Goal: Task Accomplishment & Management: Manage account settings

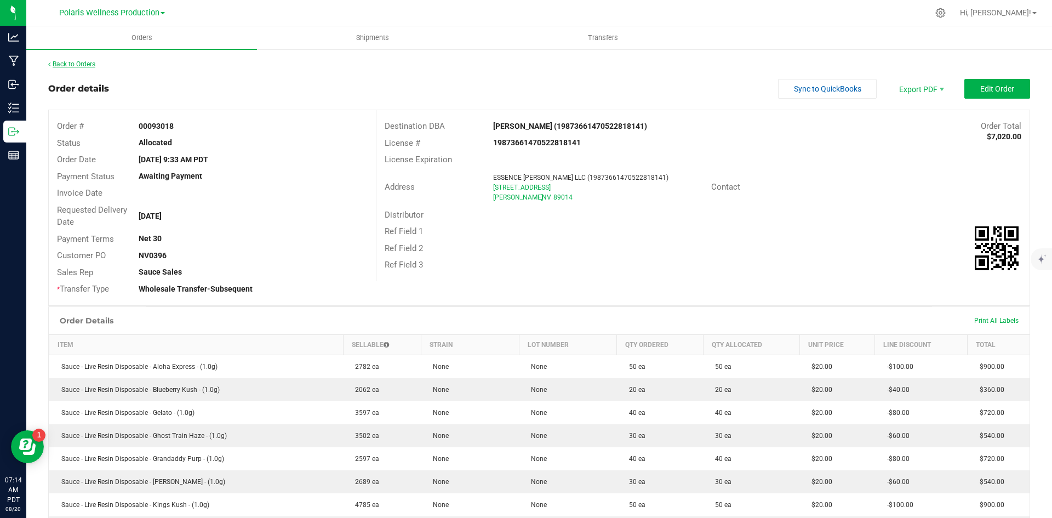
click at [82, 65] on link "Back to Orders" at bounding box center [71, 64] width 47 height 8
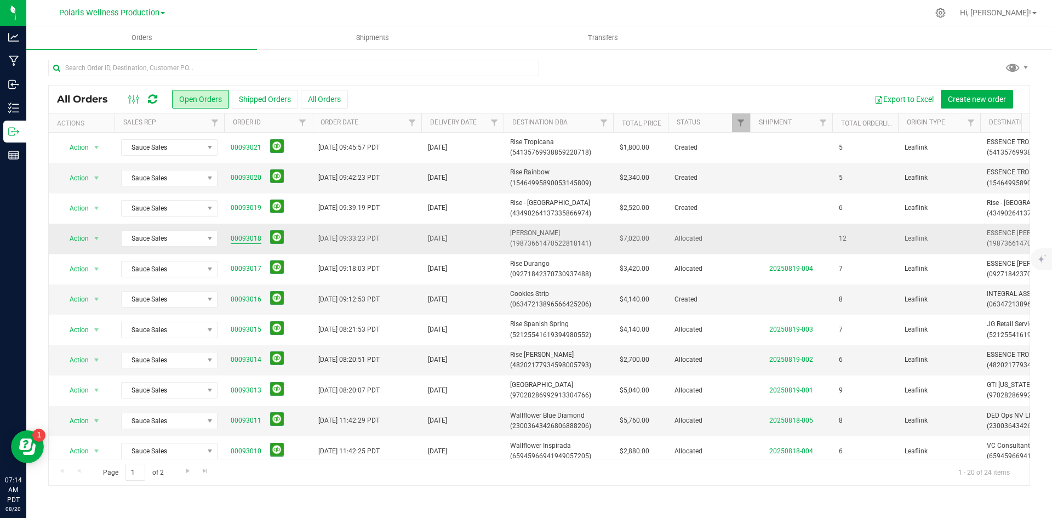
click at [243, 235] on link "00093018" at bounding box center [246, 238] width 31 height 10
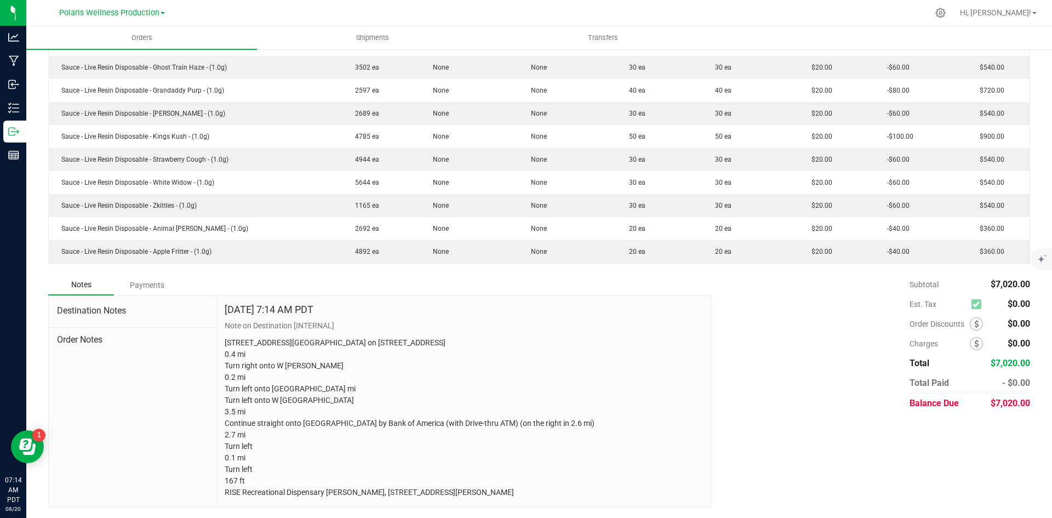
scroll to position [403, 0]
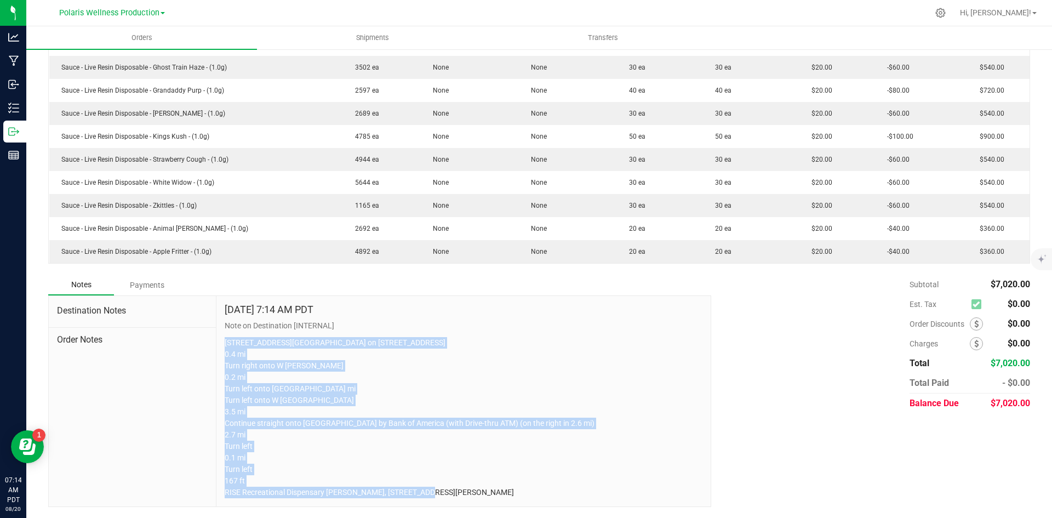
drag, startPoint x: 224, startPoint y: 307, endPoint x: 408, endPoint y: 465, distance: 243.3
click at [532, 504] on div "[DATE] 7:14 AM PDT Note on Destination [INTERNAL] [STREET_ADDRESS][GEOGRAPHIC_D…" at bounding box center [463, 401] width 494 height 211
copy p "[STREET_ADDRESS][GEOGRAPHIC_DATA] on [STREET_ADDRESS] 0.4 mi Turn right onto W …"
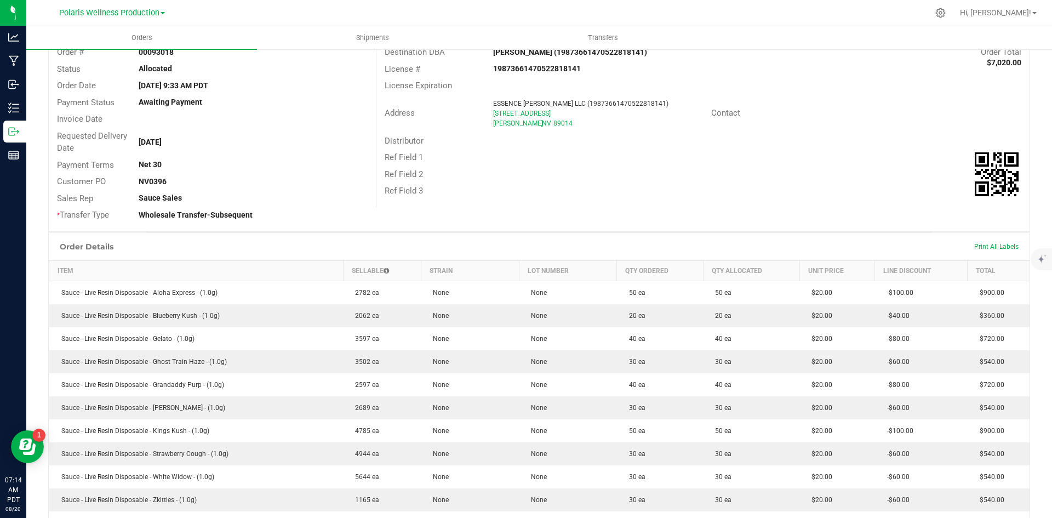
scroll to position [0, 0]
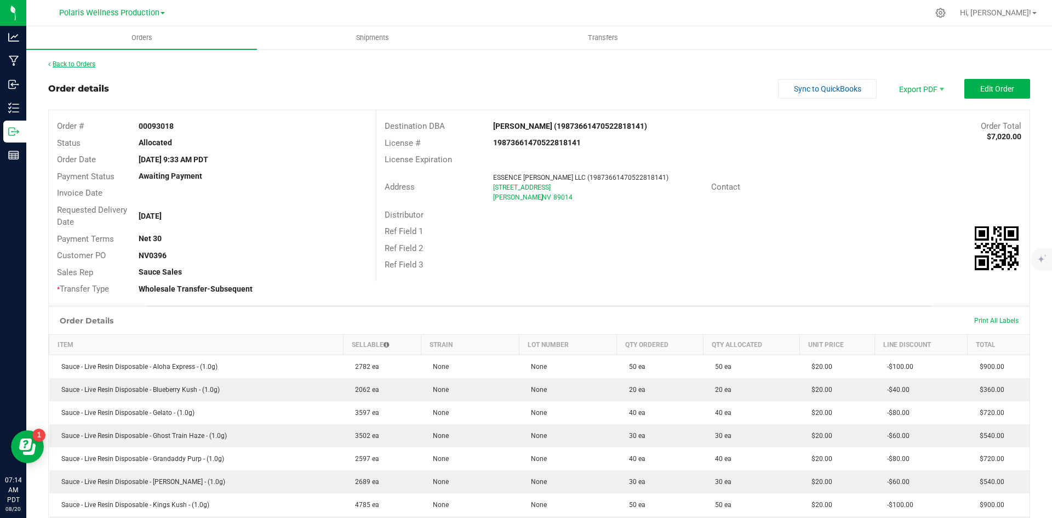
click at [83, 63] on link "Back to Orders" at bounding box center [71, 64] width 47 height 8
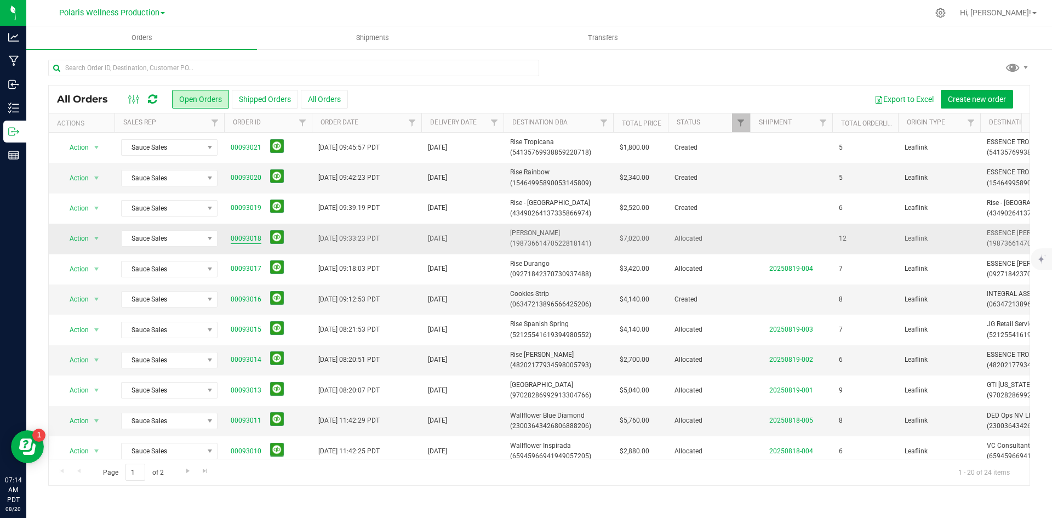
click at [251, 238] on link "00093018" at bounding box center [246, 238] width 31 height 10
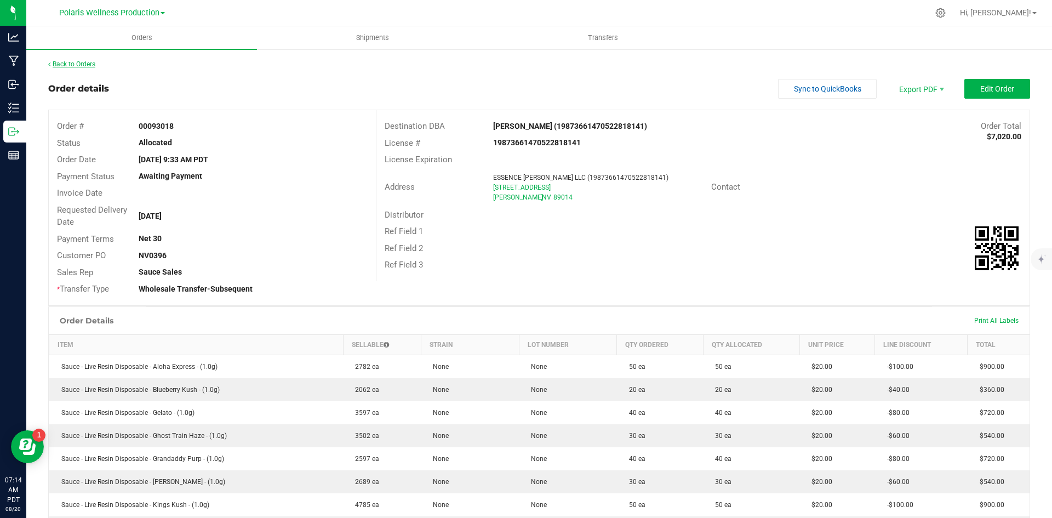
click at [49, 62] on icon at bounding box center [49, 64] width 2 height 7
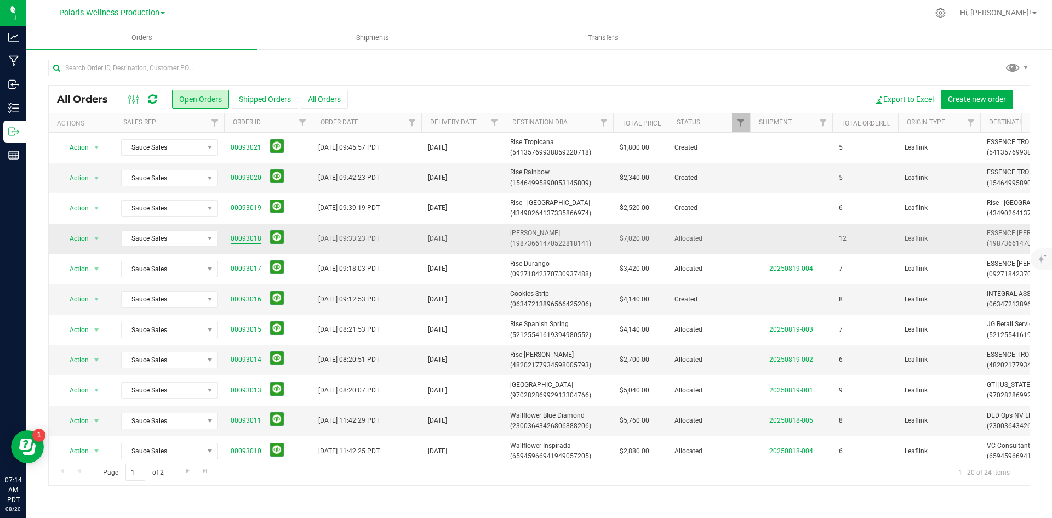
click at [248, 237] on link "00093018" at bounding box center [246, 238] width 31 height 10
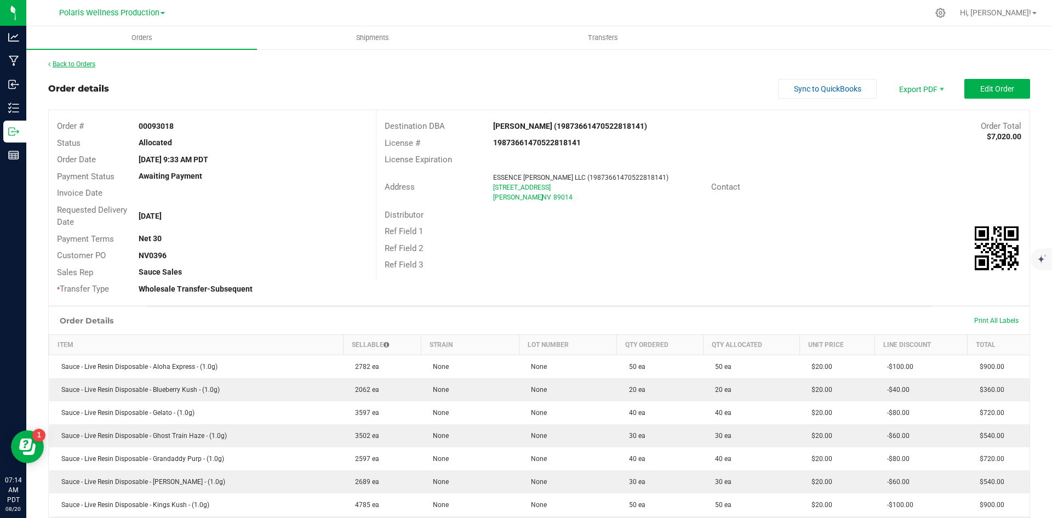
click at [58, 61] on link "Back to Orders" at bounding box center [71, 64] width 47 height 8
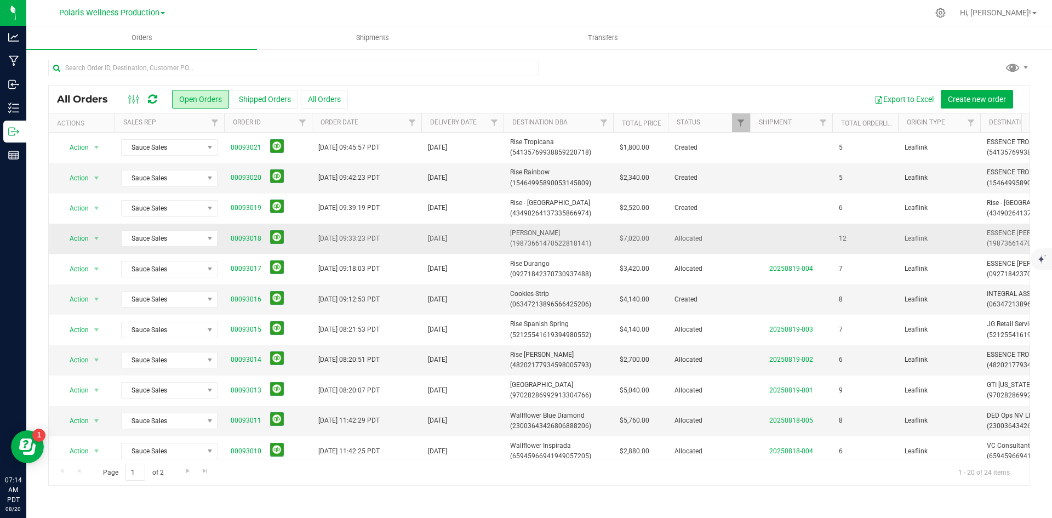
click at [527, 231] on span "[PERSON_NAME] (19873661470522818141)" at bounding box center [558, 238] width 96 height 21
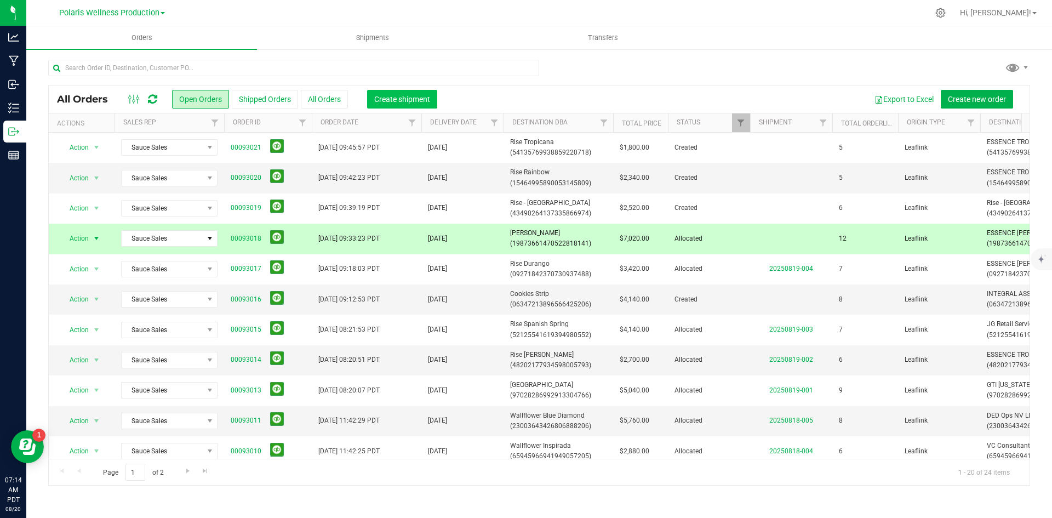
click at [397, 108] on button "Create shipment" at bounding box center [402, 99] width 70 height 19
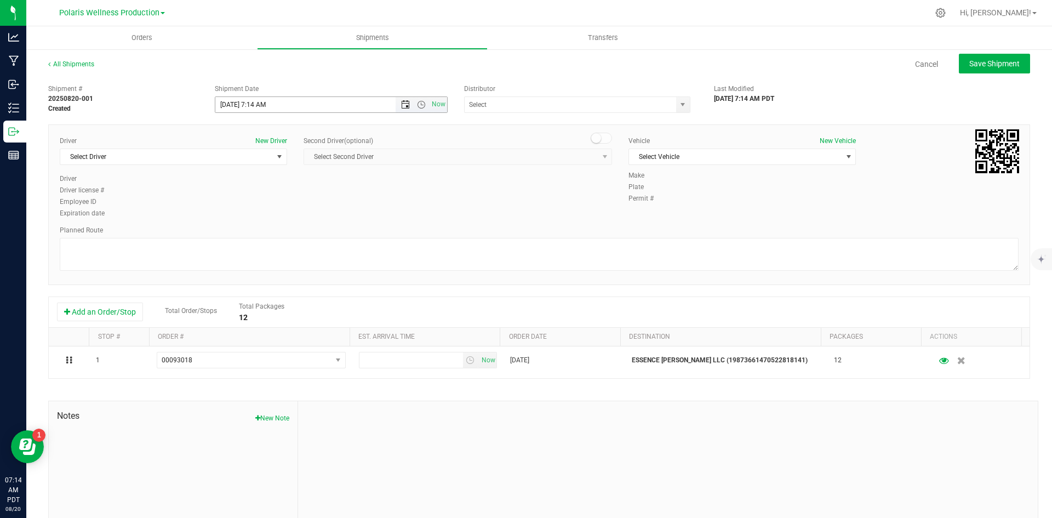
click at [402, 104] on span "Open the date view" at bounding box center [405, 104] width 9 height 9
click at [252, 236] on link "26" at bounding box center [255, 233] width 16 height 17
click at [419, 103] on span "Open the time view" at bounding box center [421, 104] width 9 height 9
click at [304, 157] on li "9:00 AM" at bounding box center [328, 157] width 229 height 14
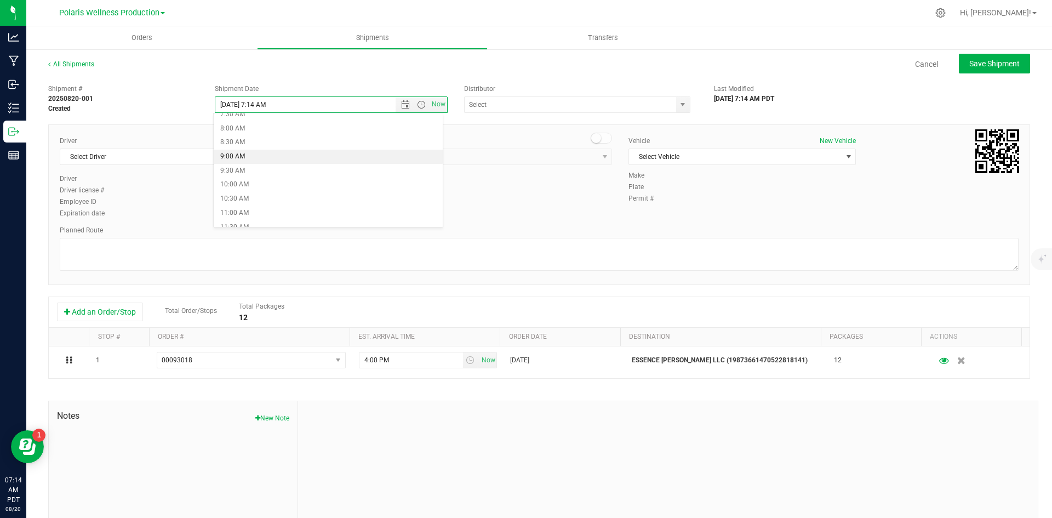
type input "[DATE] 9:00 AM"
click at [562, 106] on span "select" at bounding box center [682, 104] width 9 height 9
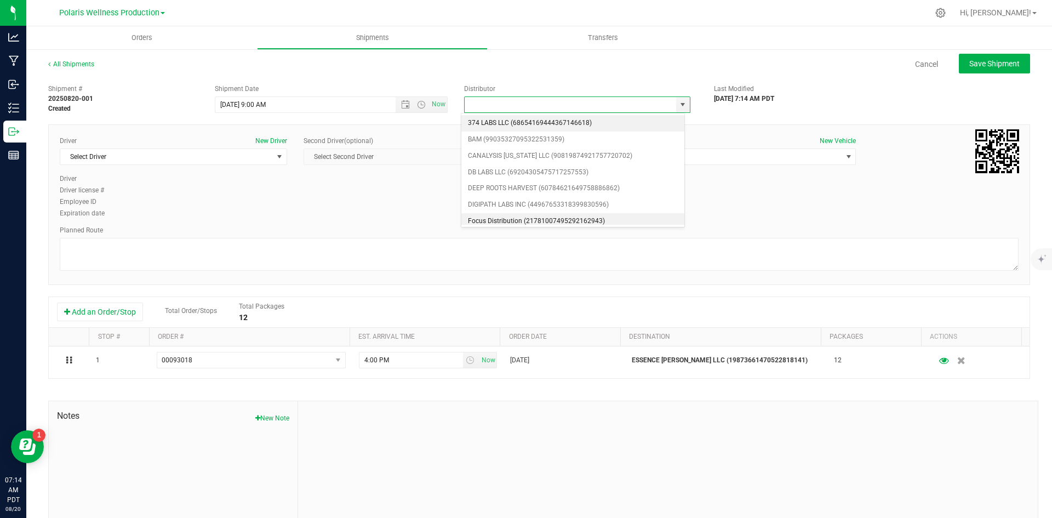
click at [547, 216] on li "Focus Distribution (21781007495292162943)" at bounding box center [572, 221] width 223 height 16
type input "Focus Distribution (21781007495292162943)"
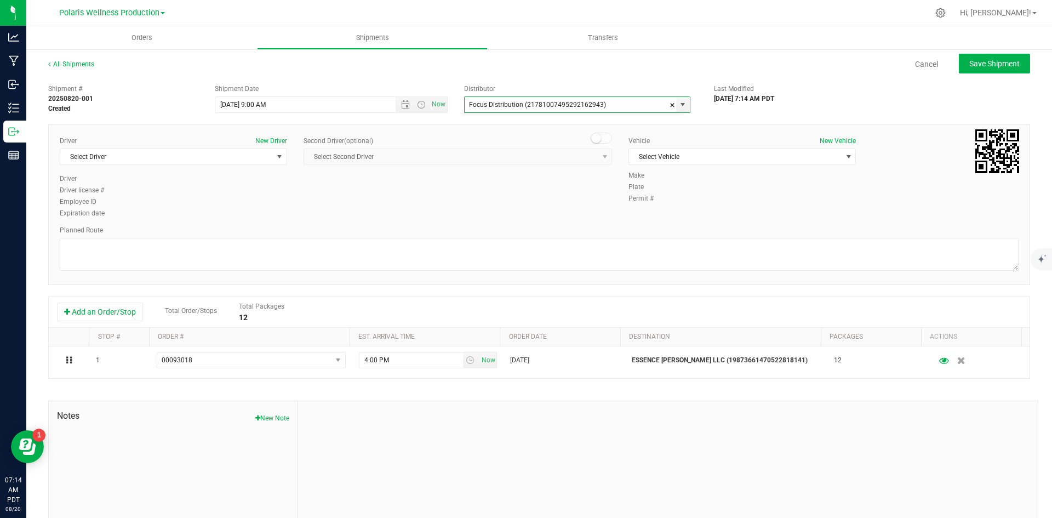
scroll to position [4, 0]
click at [276, 156] on span "select" at bounding box center [279, 156] width 9 height 9
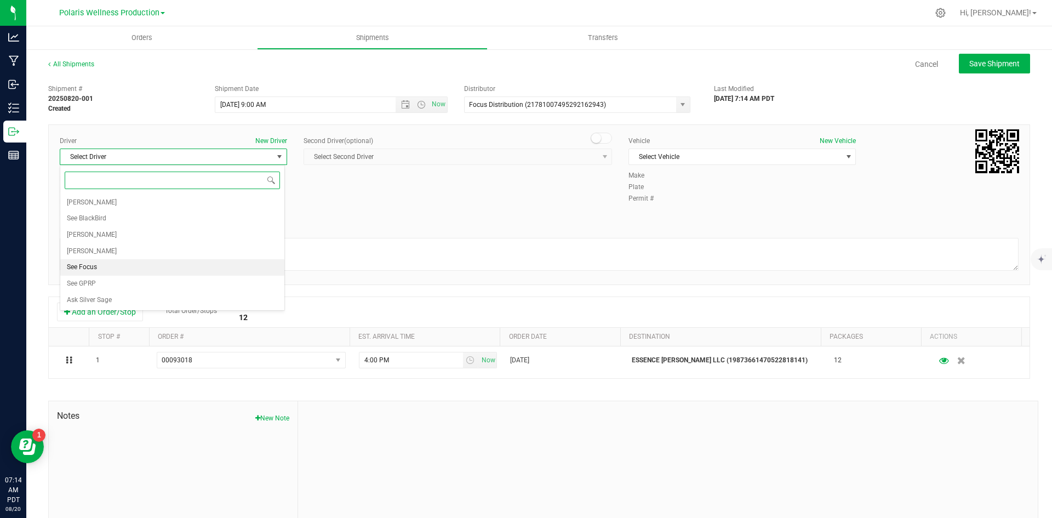
click at [192, 260] on li "See Focus" at bounding box center [172, 267] width 224 height 16
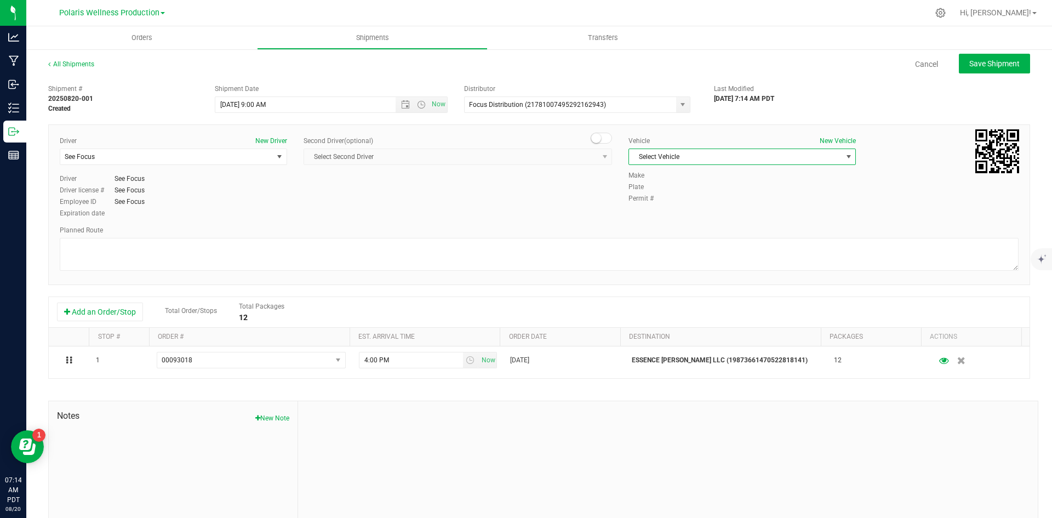
click at [562, 153] on span "select" at bounding box center [849, 156] width 9 height 9
click at [562, 208] on li "See Focus" at bounding box center [737, 208] width 224 height 16
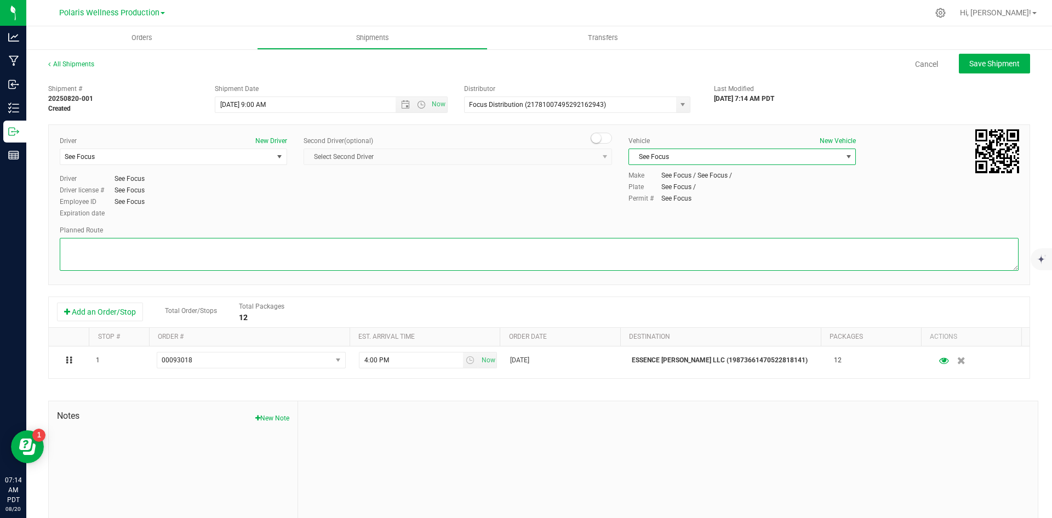
click at [397, 243] on textarea at bounding box center [539, 254] width 959 height 33
paste textarea "[STREET_ADDRESS][GEOGRAPHIC_DATA] on [STREET_ADDRESS] 0.4 mi Turn right onto W …"
type textarea "[STREET_ADDRESS][GEOGRAPHIC_DATA] on [STREET_ADDRESS] 0.4 mi Turn right onto W …"
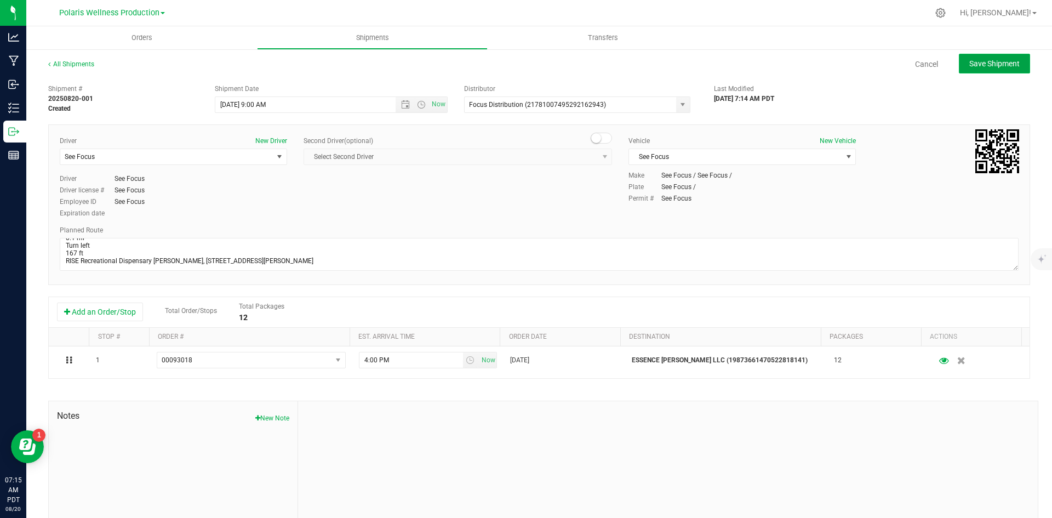
click at [562, 64] on span "Save Shipment" at bounding box center [994, 63] width 50 height 9
type input "[DATE] 4:00 PM"
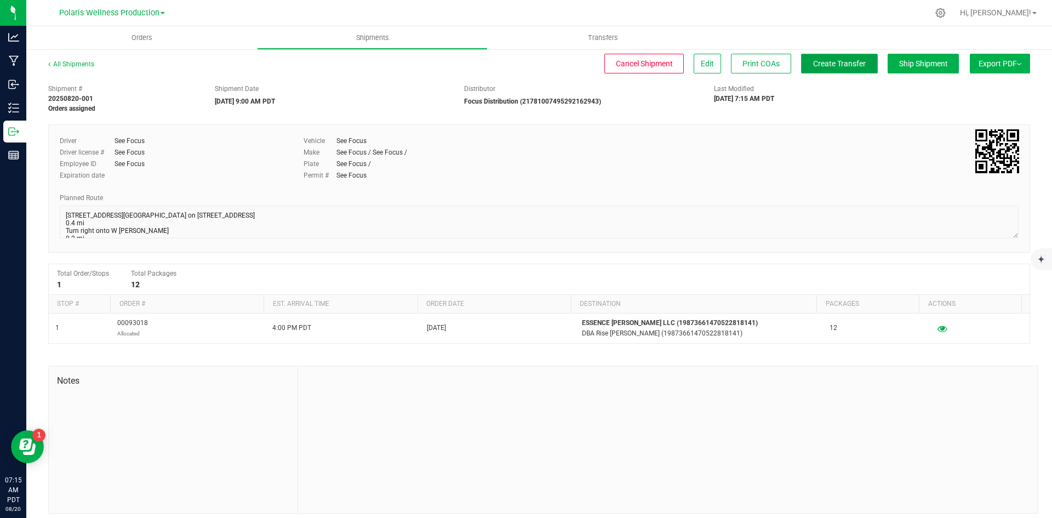
click at [562, 65] on span "Create Transfer" at bounding box center [839, 63] width 53 height 9
click at [137, 41] on span "Orders" at bounding box center [142, 38] width 50 height 10
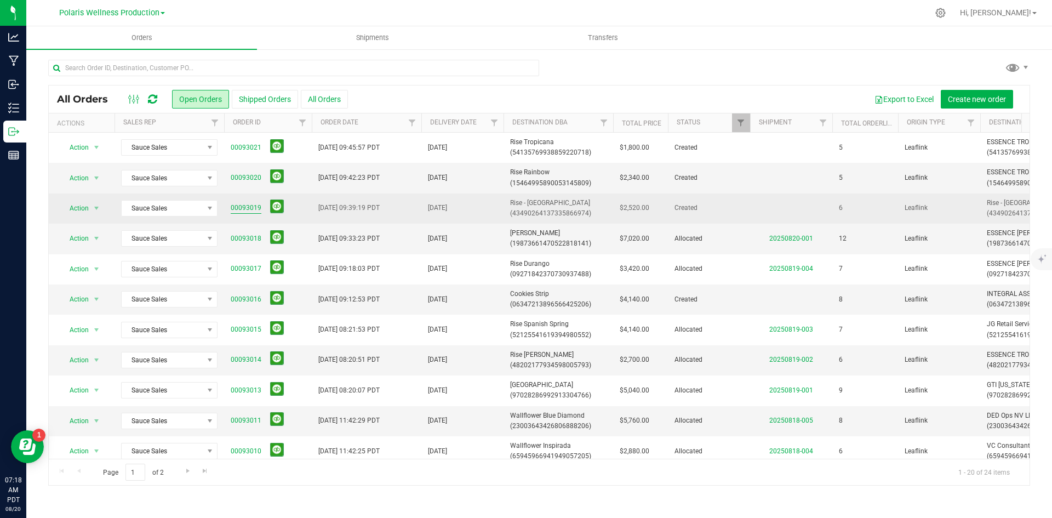
click at [253, 207] on link "00093019" at bounding box center [246, 208] width 31 height 10
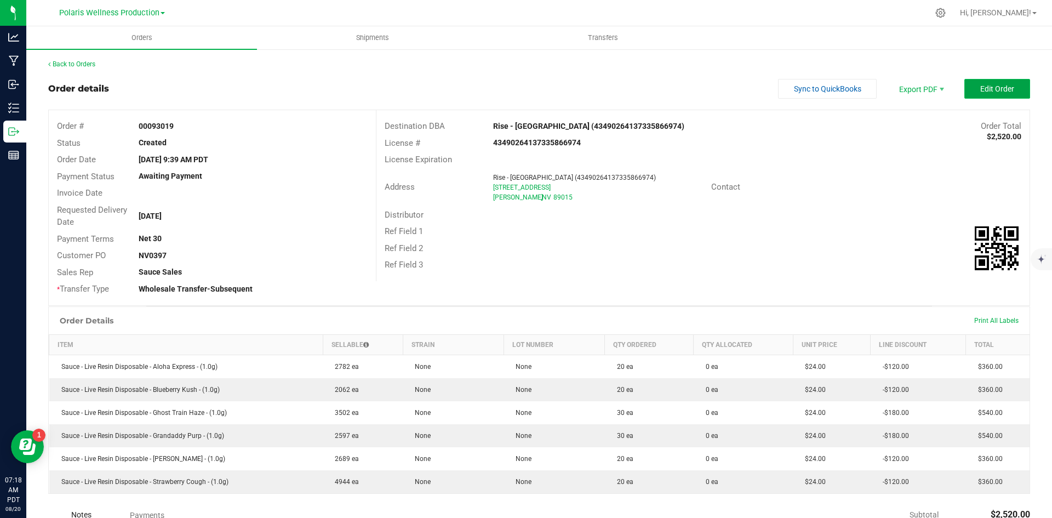
click at [562, 92] on span "Edit Order" at bounding box center [997, 88] width 34 height 9
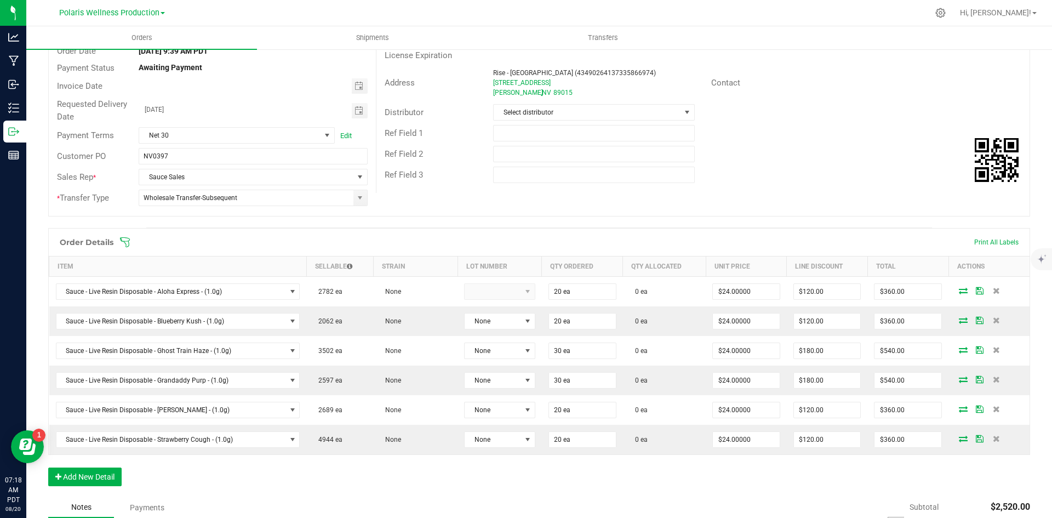
scroll to position [110, 0]
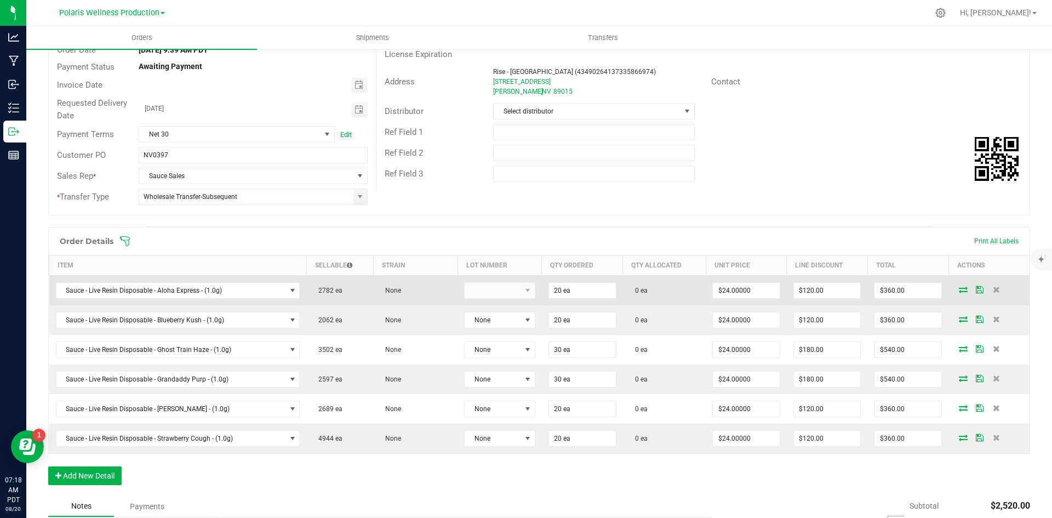
click at [562, 288] on icon at bounding box center [963, 289] width 9 height 7
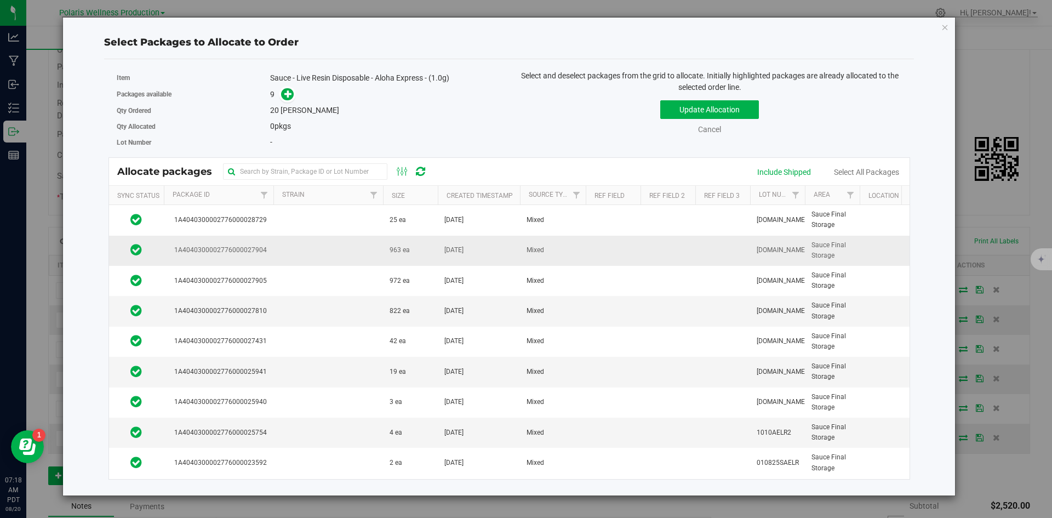
scroll to position [7, 0]
click at [343, 296] on td at bounding box center [328, 311] width 110 height 30
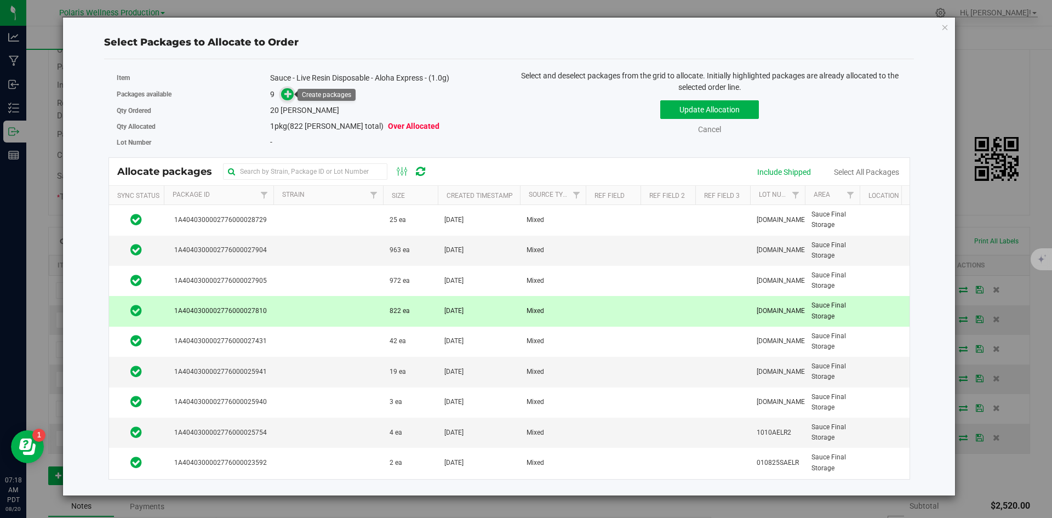
click at [288, 95] on icon at bounding box center [288, 94] width 8 height 8
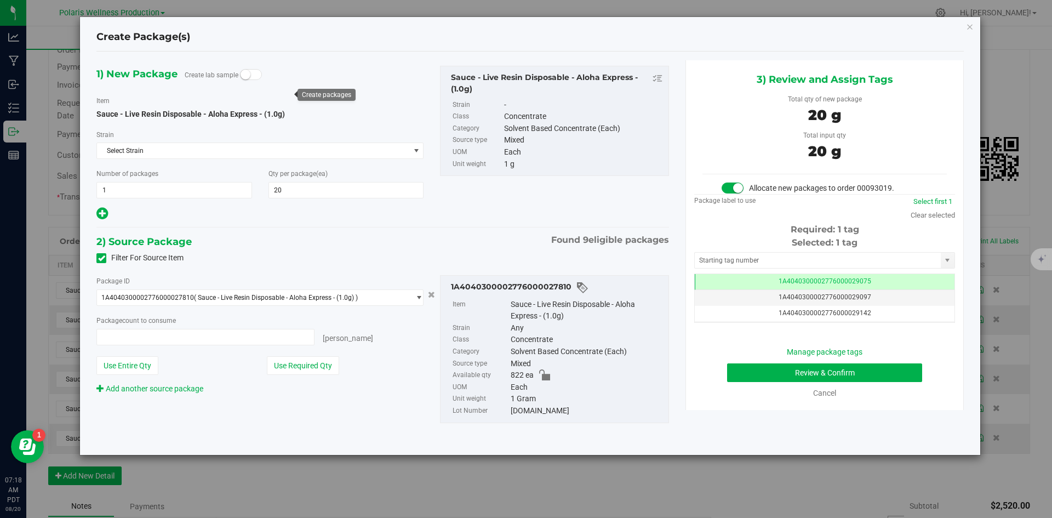
type input "20 ea"
click at [562, 262] on input "text" at bounding box center [818, 260] width 246 height 15
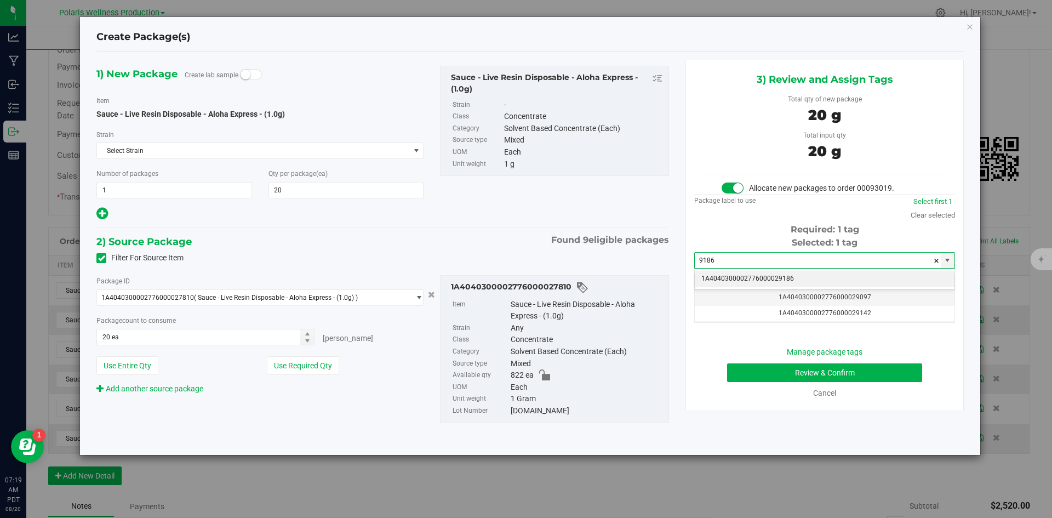
click at [562, 277] on li "1A4040300002776000029186" at bounding box center [825, 279] width 260 height 16
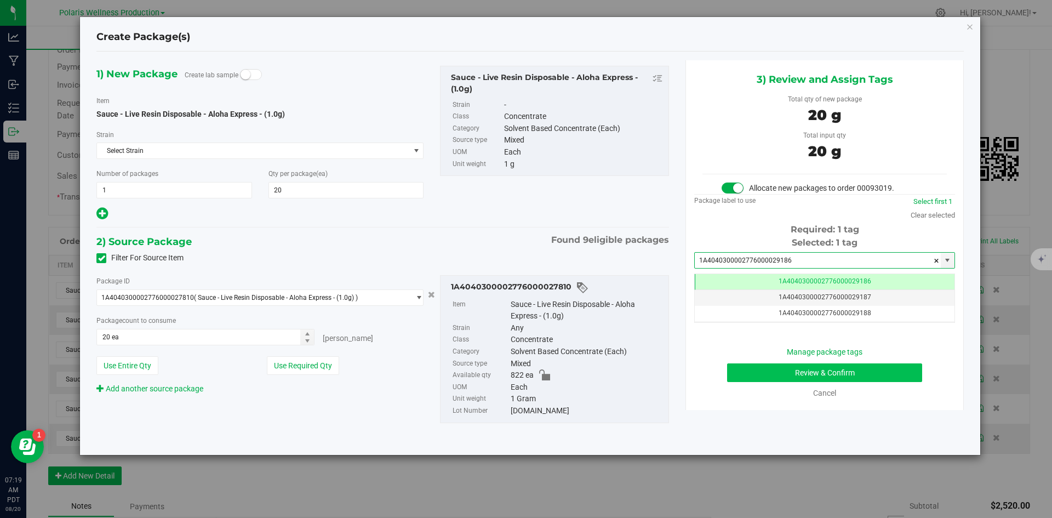
type input "1A4040300002776000029186"
click at [562, 378] on button "Review & Confirm" at bounding box center [824, 372] width 195 height 19
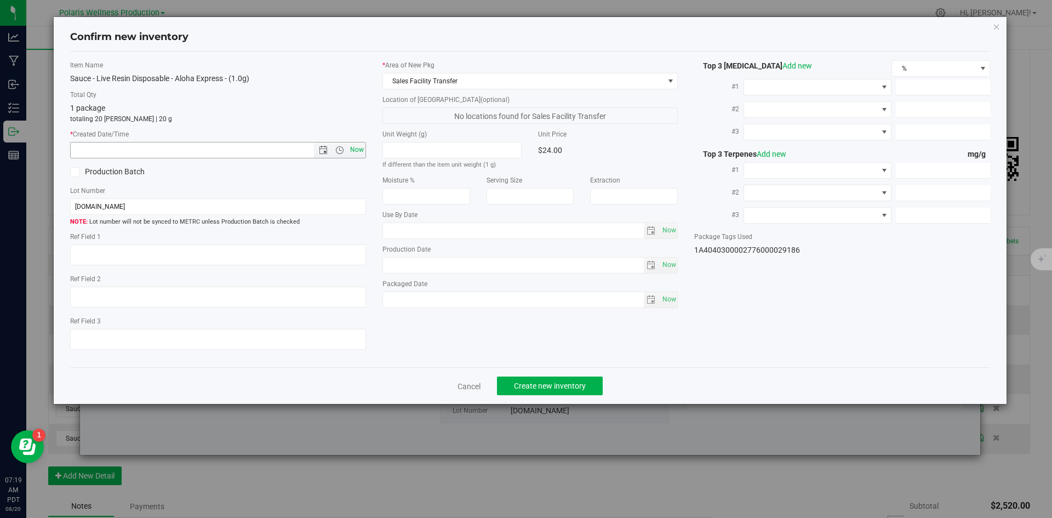
click at [355, 148] on span "Now" at bounding box center [356, 150] width 19 height 16
type input "[DATE] 7:19 AM"
click at [550, 384] on span "Create new inventory" at bounding box center [550, 385] width 72 height 9
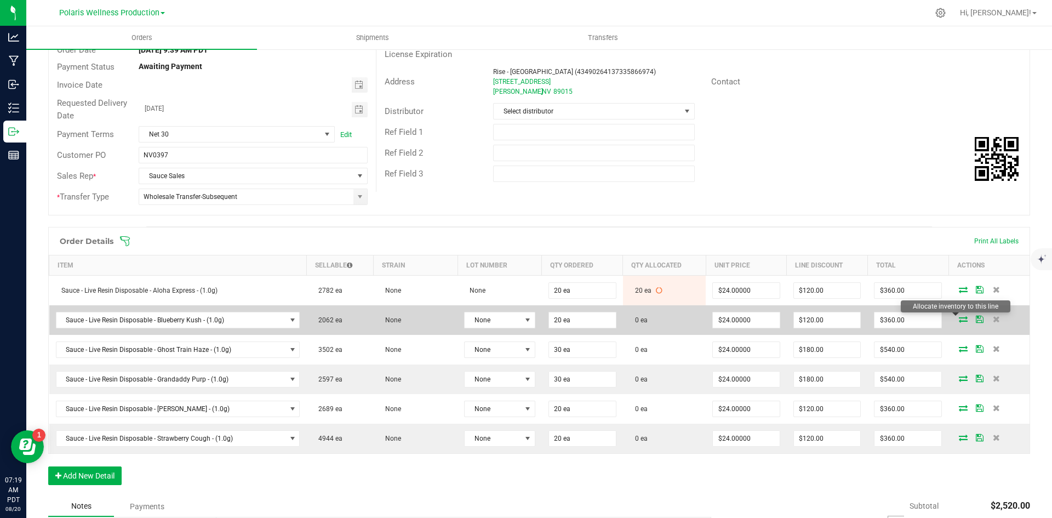
click at [562, 317] on icon at bounding box center [963, 319] width 9 height 7
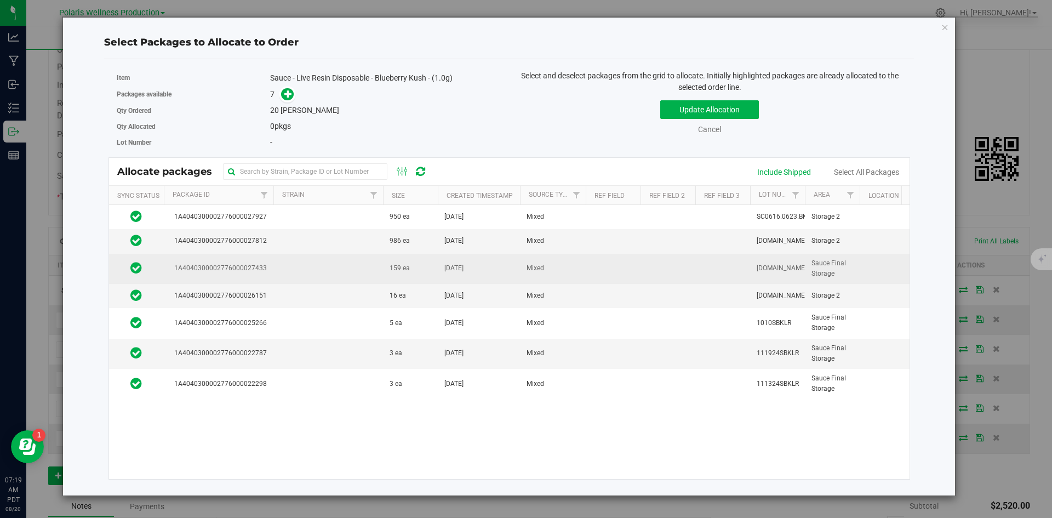
click at [320, 274] on td at bounding box center [328, 269] width 110 height 30
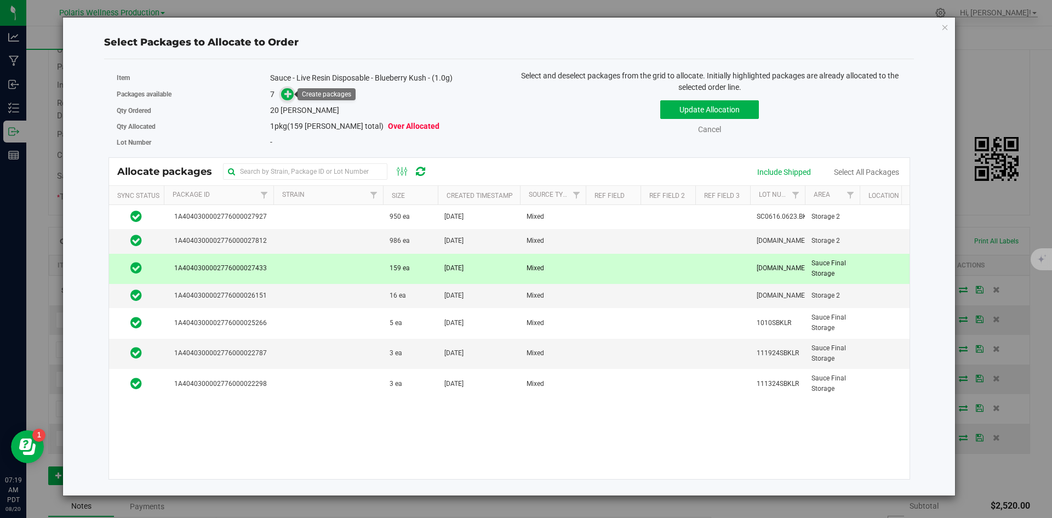
click at [285, 88] on span at bounding box center [287, 94] width 13 height 13
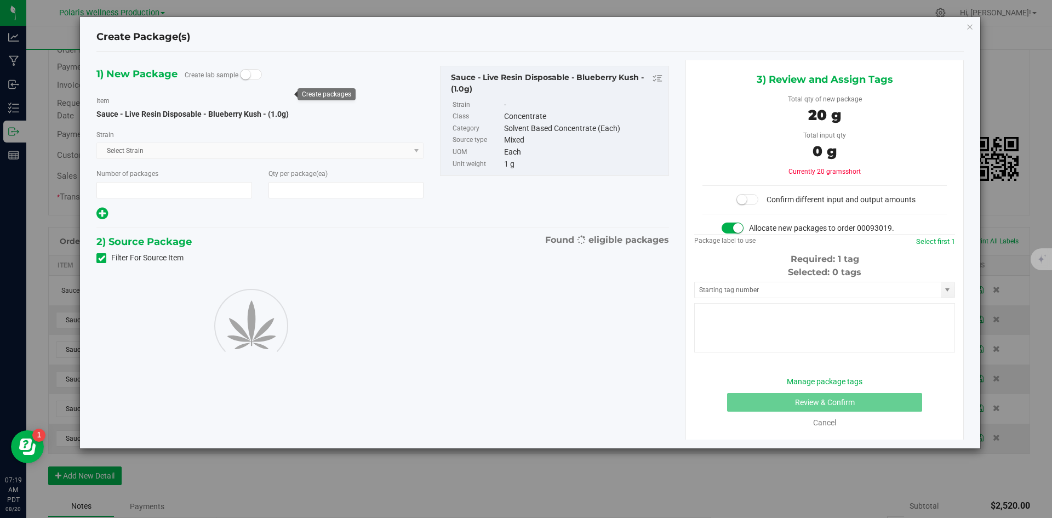
type input "1"
type input "20"
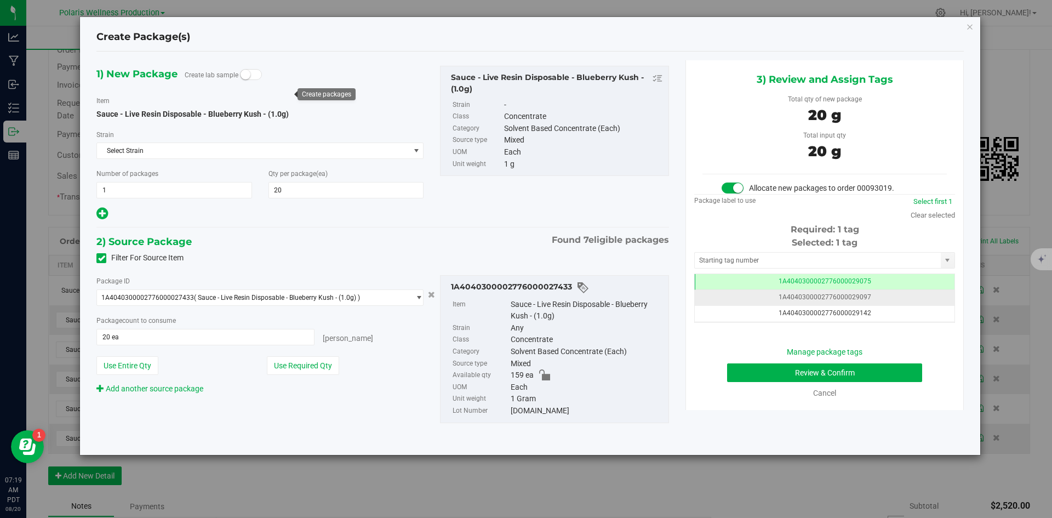
click at [562, 301] on span "1A4040300002776000029097" at bounding box center [825, 297] width 93 height 8
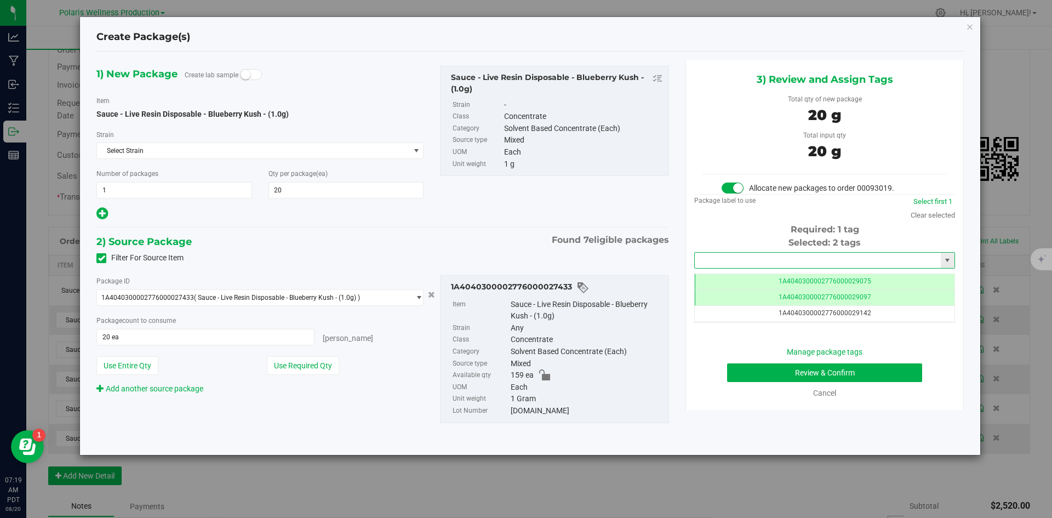
click at [562, 261] on input "text" at bounding box center [818, 260] width 246 height 15
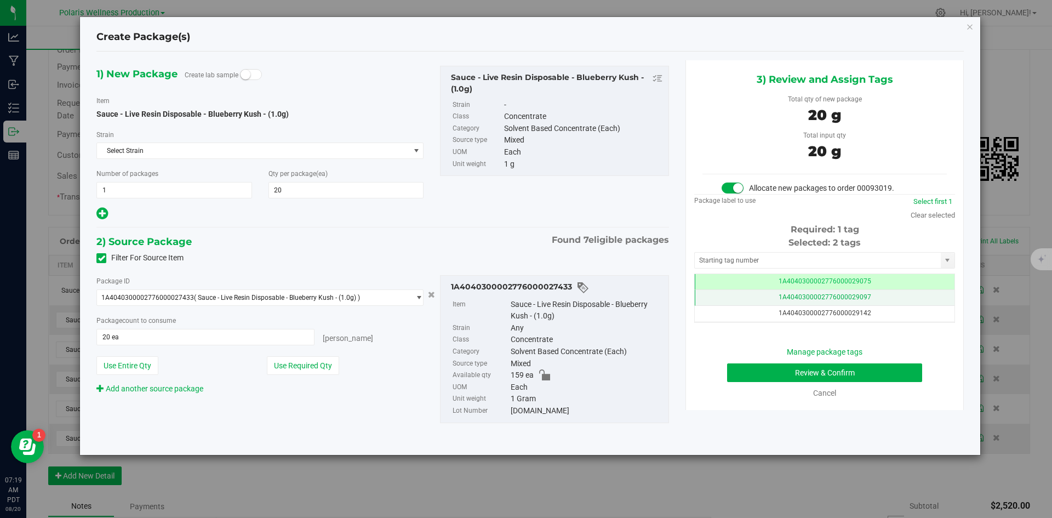
click at [562, 299] on td "1A4040300002776000029097" at bounding box center [825, 298] width 260 height 16
click at [562, 280] on td "1A4040300002776000029075" at bounding box center [825, 282] width 260 height 16
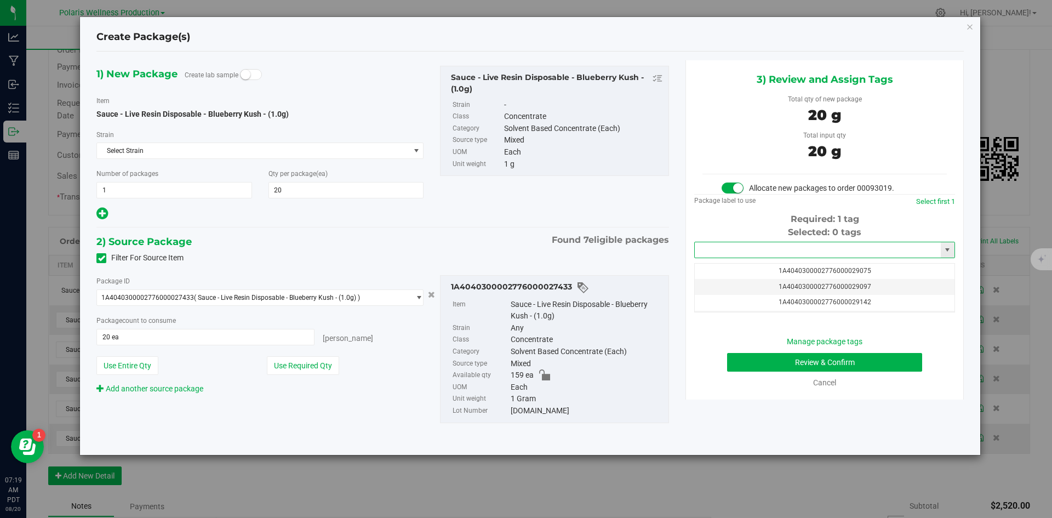
click at [562, 249] on input "text" at bounding box center [818, 249] width 246 height 15
click at [562, 268] on li "1A4040300002776000029187" at bounding box center [825, 268] width 260 height 16
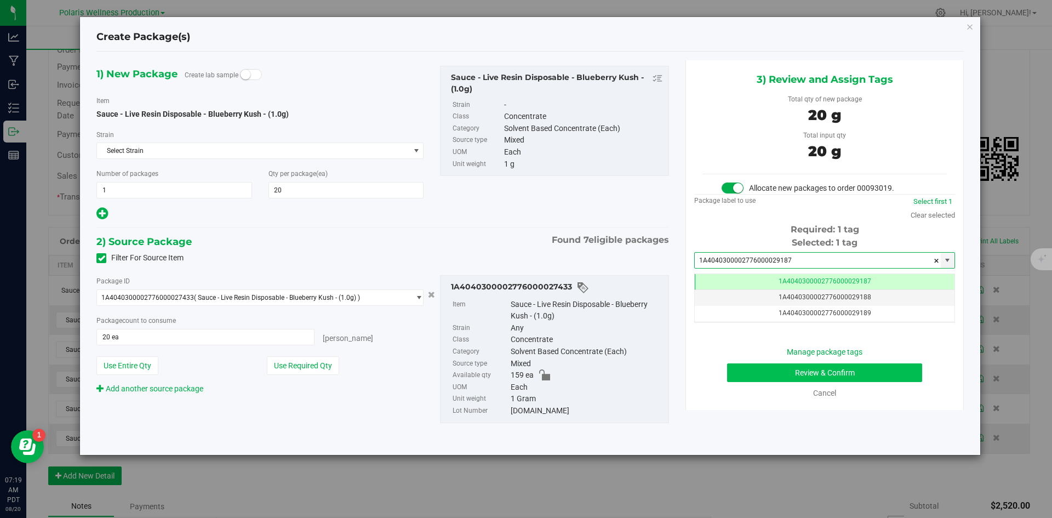
type input "1A4040300002776000029187"
click at [562, 371] on button "Review & Confirm" at bounding box center [824, 372] width 195 height 19
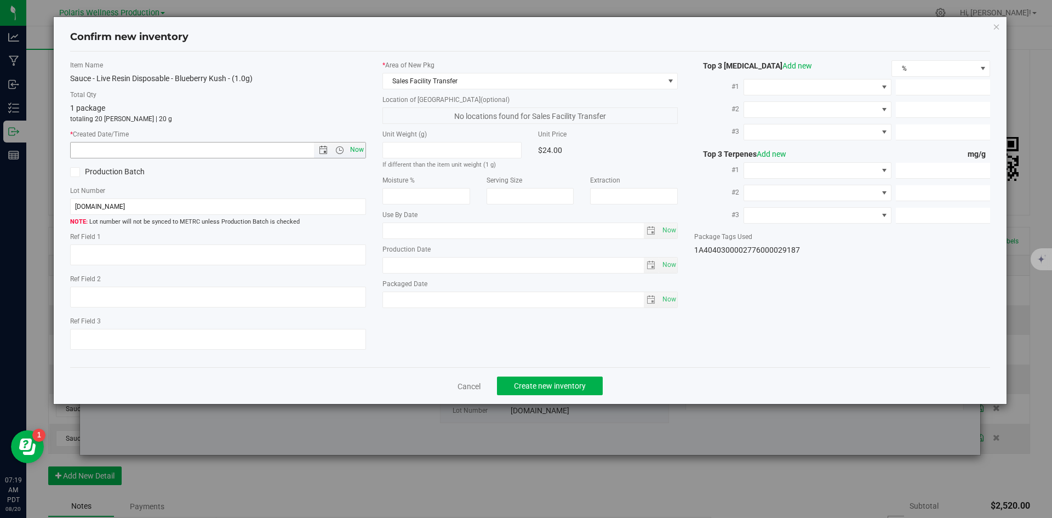
click at [356, 153] on span "Now" at bounding box center [356, 150] width 19 height 16
type input "[DATE] 7:20 AM"
click at [540, 383] on span "Create new inventory" at bounding box center [550, 385] width 72 height 9
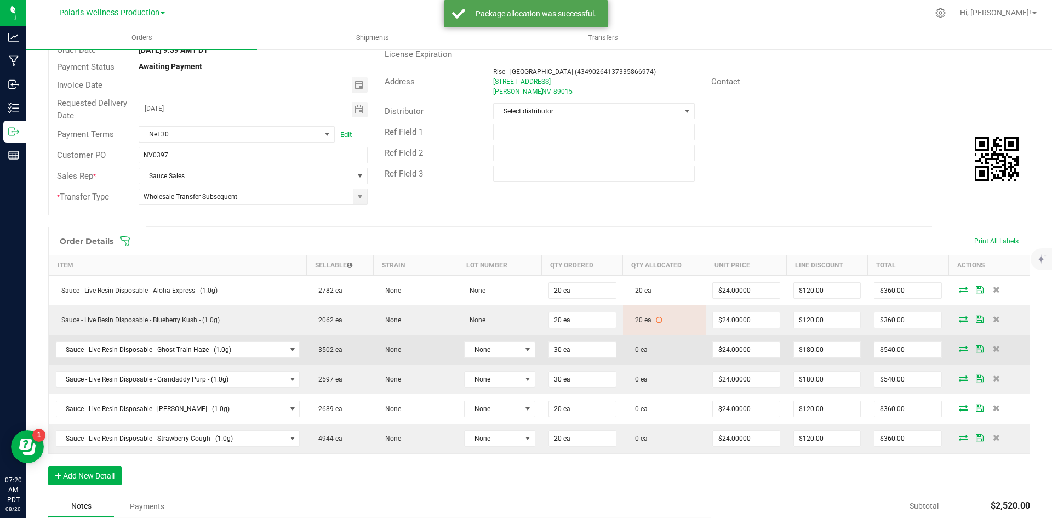
click at [562, 352] on icon at bounding box center [963, 348] width 9 height 7
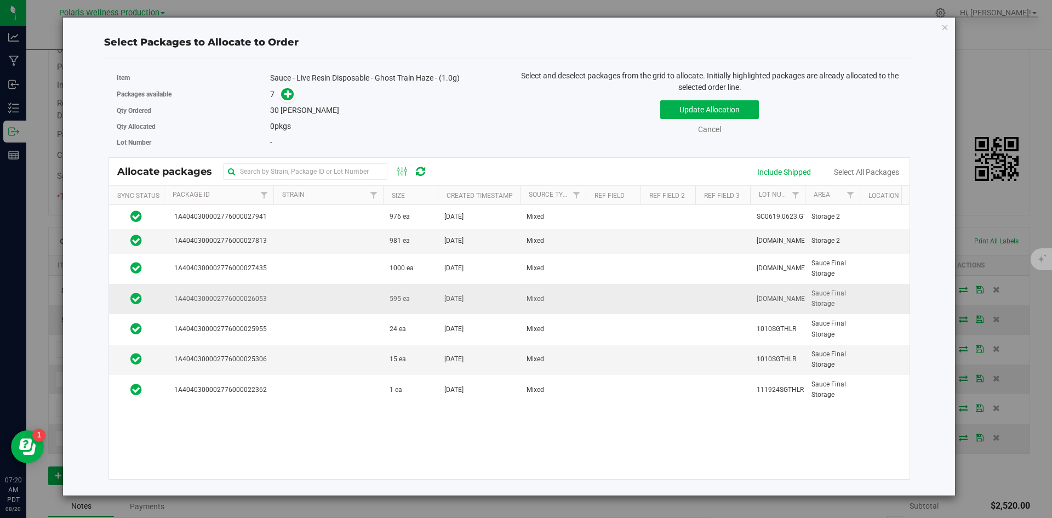
click at [312, 299] on td at bounding box center [328, 299] width 110 height 30
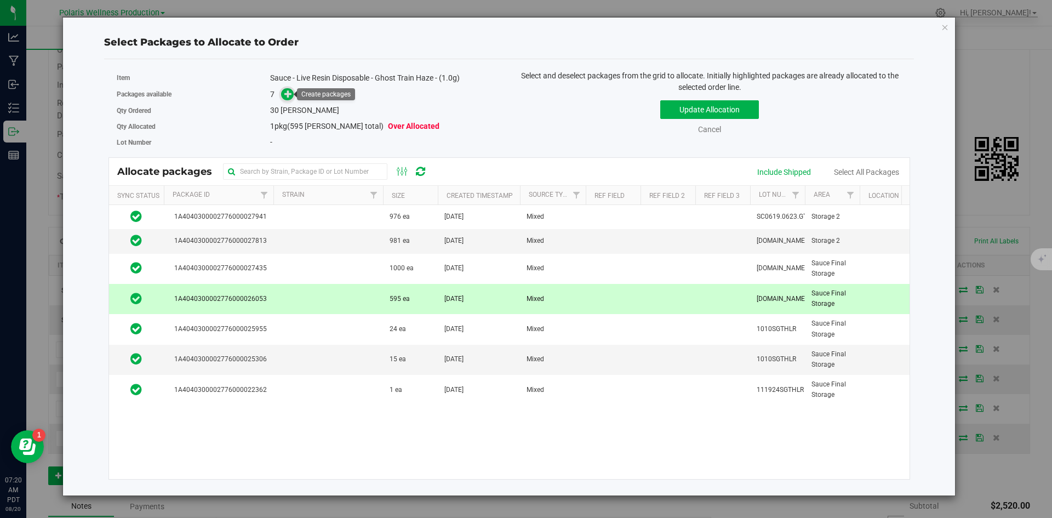
click at [292, 92] on icon at bounding box center [288, 94] width 8 height 8
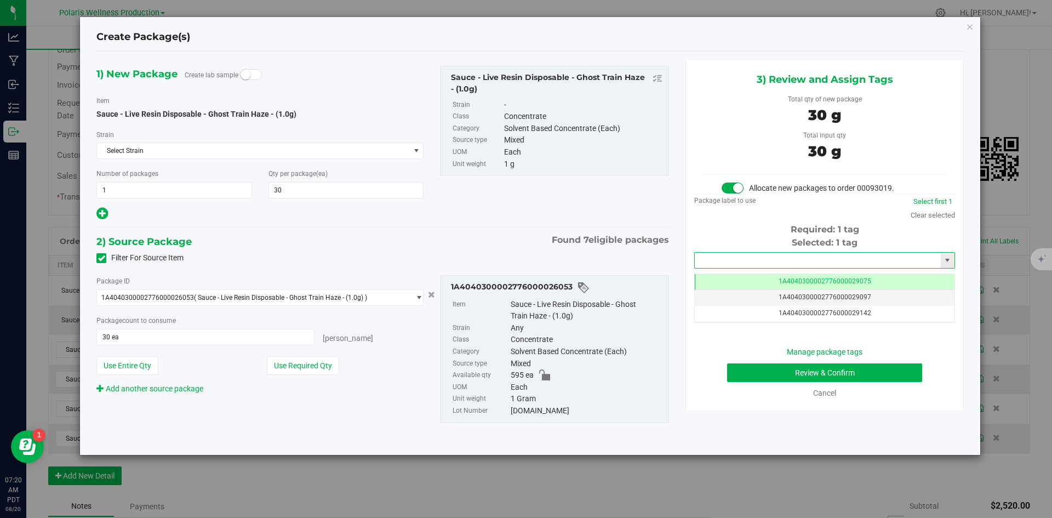
click at [562, 256] on input "text" at bounding box center [818, 260] width 246 height 15
click at [562, 278] on li "1A4040300002776000029188" at bounding box center [825, 279] width 260 height 16
type input "1A4040300002776000029188"
click at [562, 374] on button "Review & Confirm" at bounding box center [824, 372] width 195 height 19
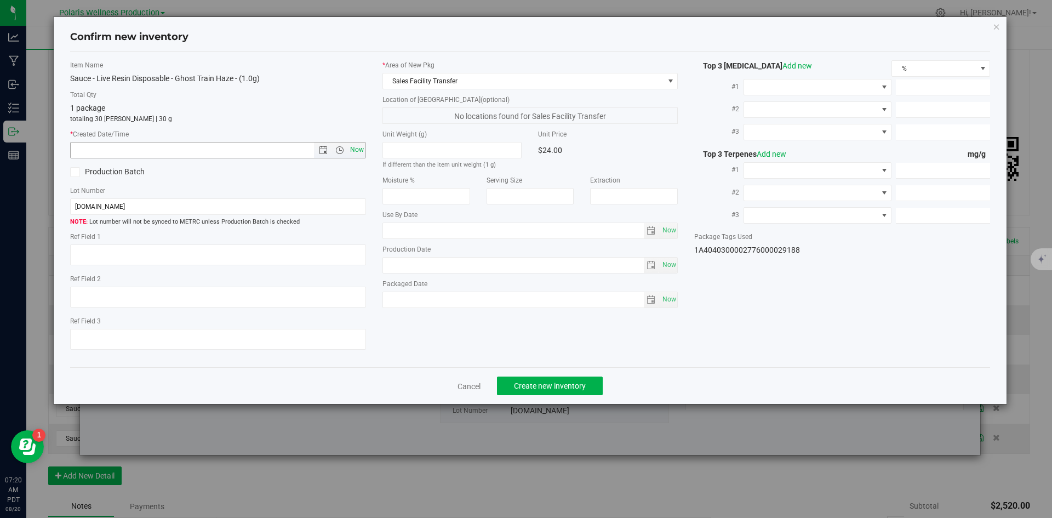
click at [355, 150] on span "Now" at bounding box center [356, 150] width 19 height 16
type input "[DATE] 7:20 AM"
click at [562, 385] on span "Create new inventory" at bounding box center [550, 385] width 72 height 9
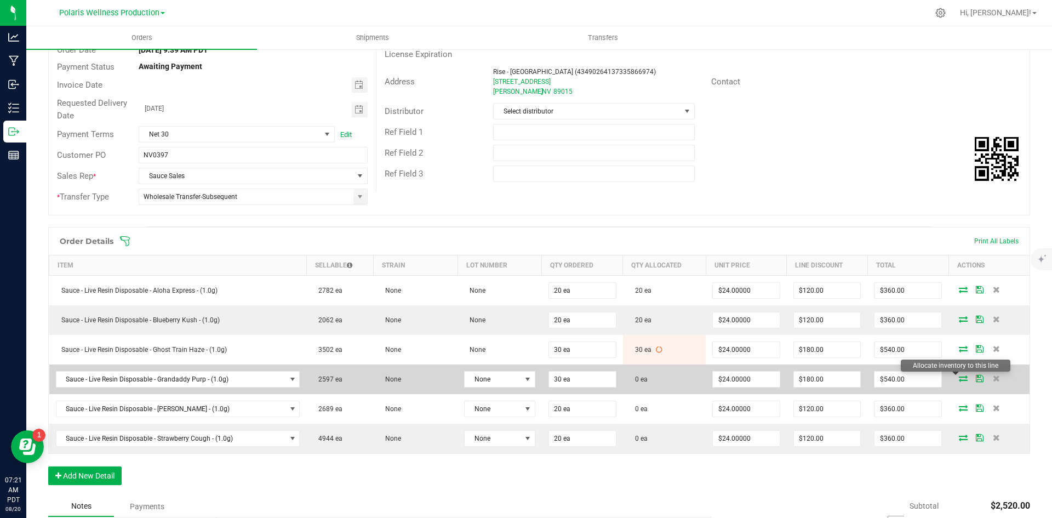
click at [562, 379] on icon at bounding box center [963, 378] width 9 height 7
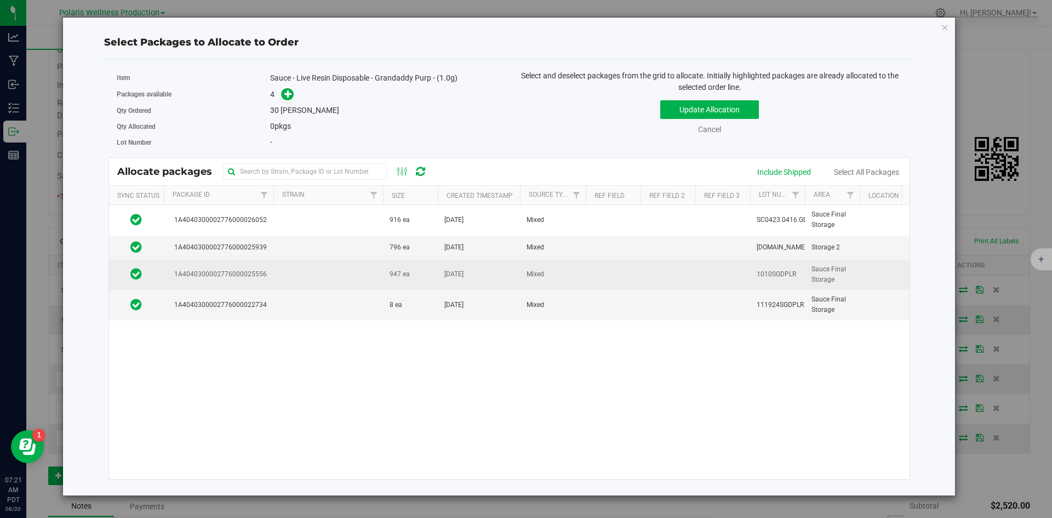
click at [334, 279] on td at bounding box center [328, 275] width 110 height 30
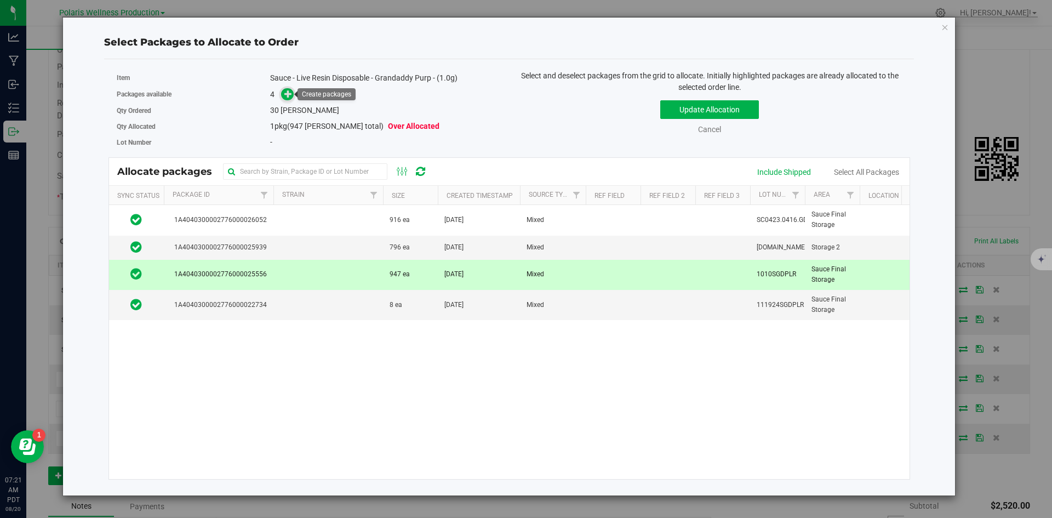
click at [292, 95] on icon at bounding box center [288, 94] width 8 height 8
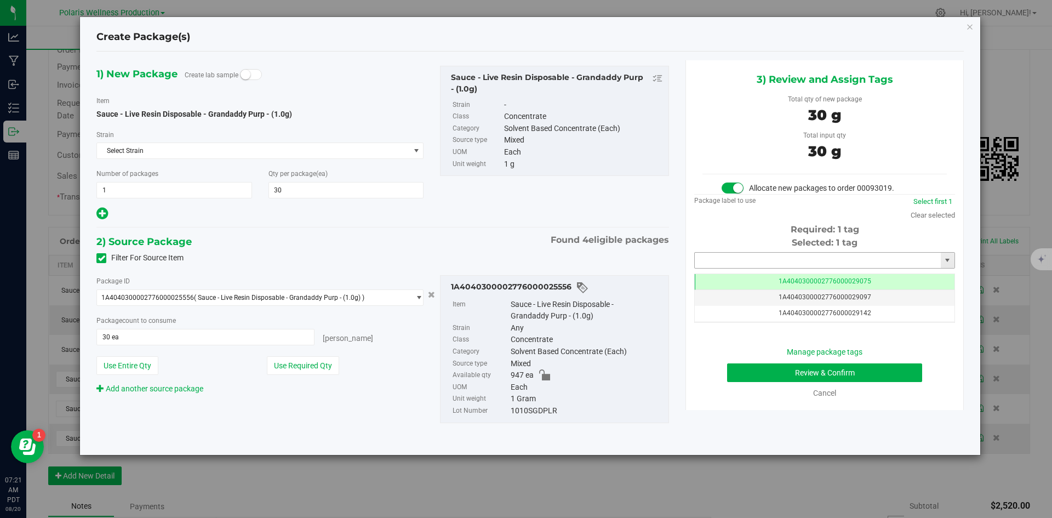
click at [562, 260] on input "text" at bounding box center [818, 260] width 246 height 15
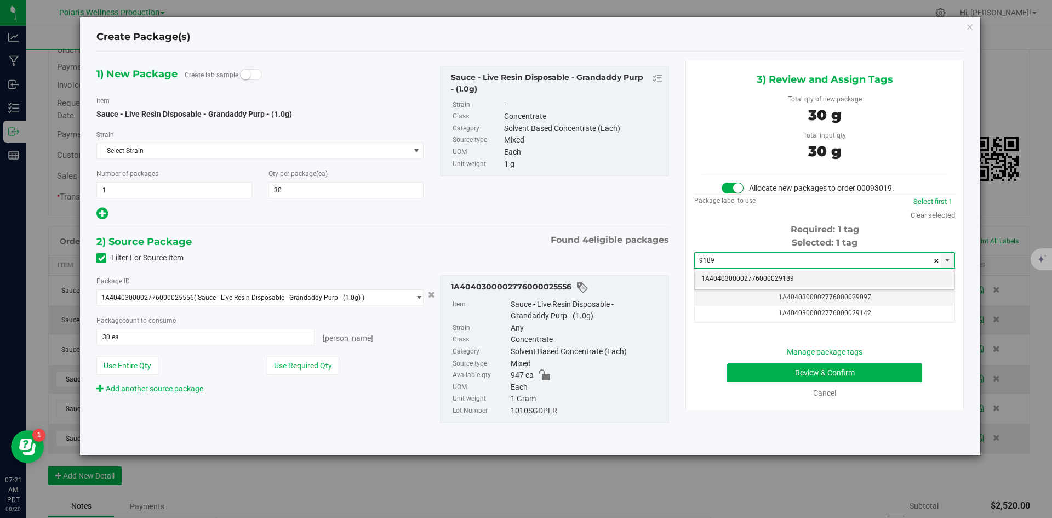
click at [562, 277] on li "1A4040300002776000029189" at bounding box center [825, 279] width 260 height 16
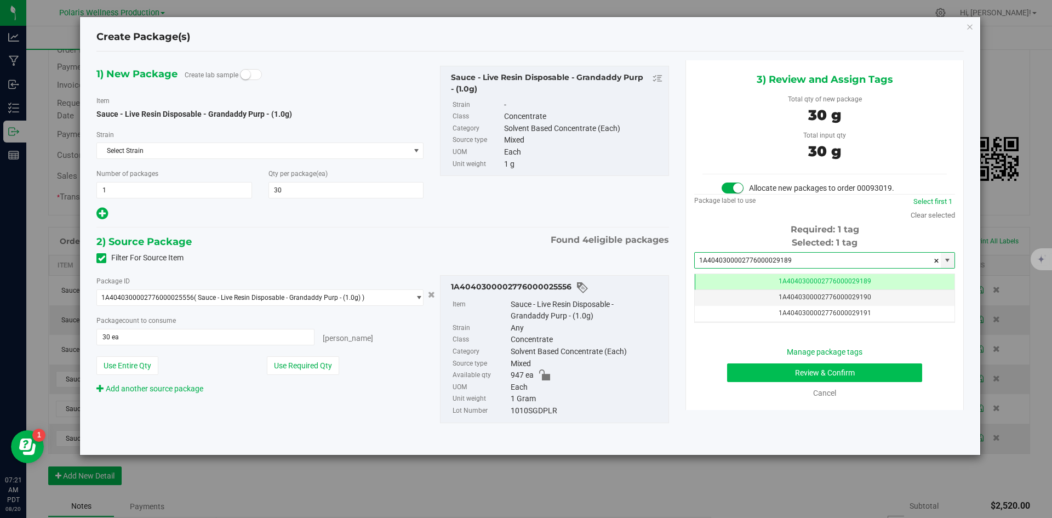
type input "1A4040300002776000029189"
click at [562, 375] on button "Review & Confirm" at bounding box center [824, 372] width 195 height 19
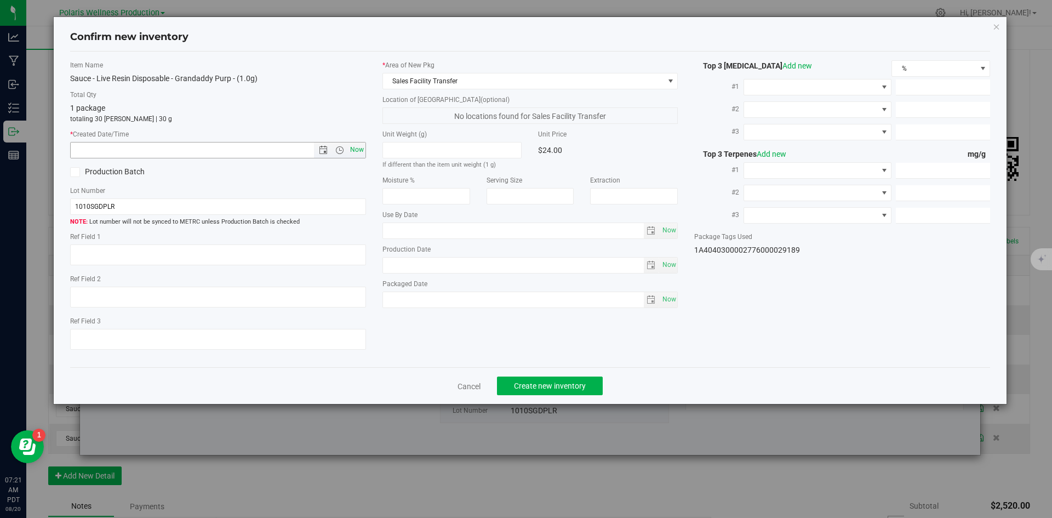
click at [362, 150] on span "Now" at bounding box center [356, 150] width 19 height 16
type input "[DATE] 7:21 AM"
click at [562, 383] on span "Create new inventory" at bounding box center [550, 385] width 72 height 9
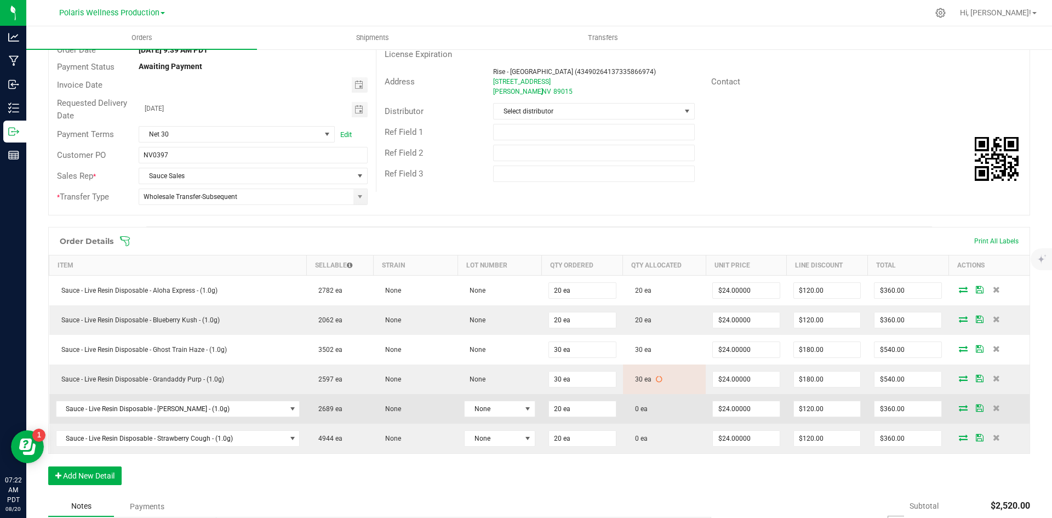
click at [562, 407] on icon at bounding box center [963, 407] width 9 height 7
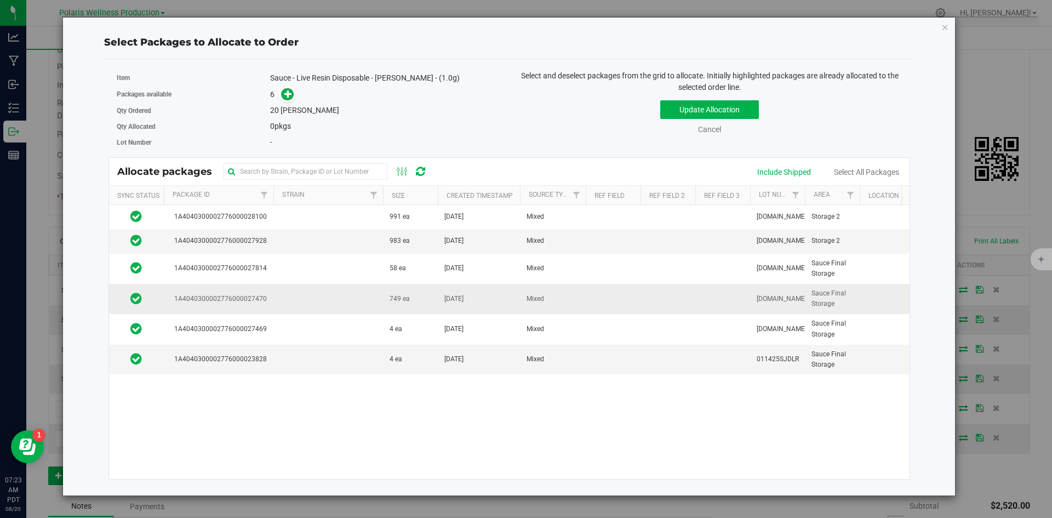
click at [346, 303] on td at bounding box center [328, 299] width 110 height 30
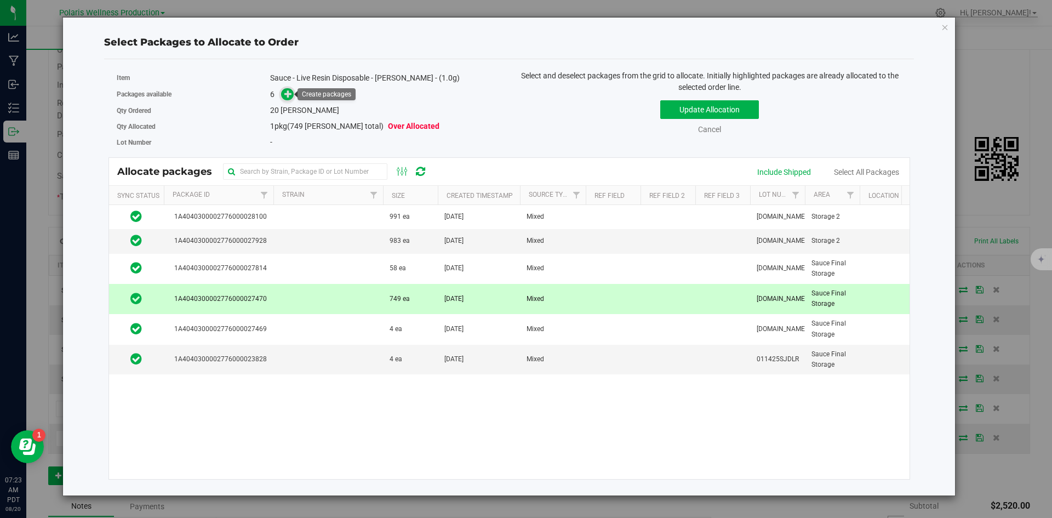
click at [289, 93] on icon at bounding box center [288, 94] width 8 height 8
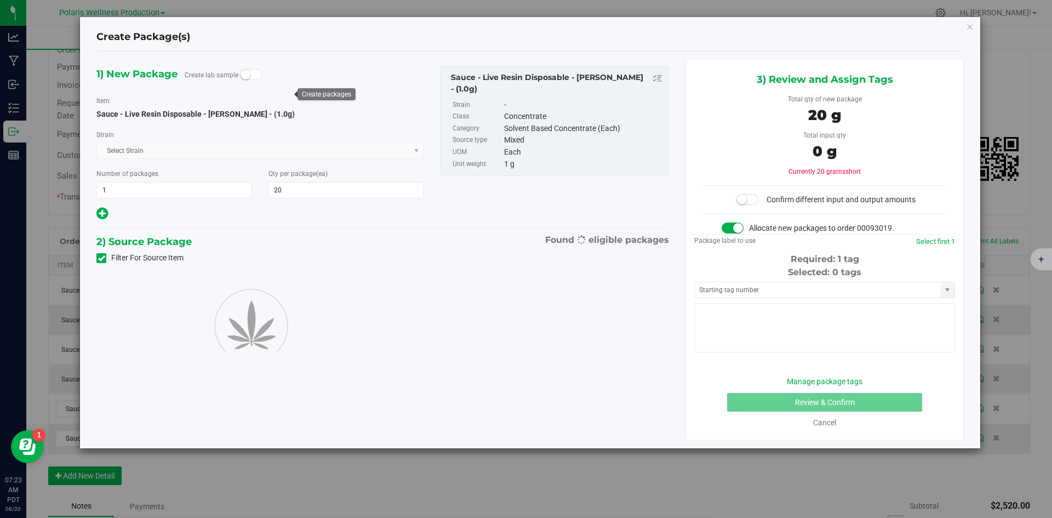
type input "20"
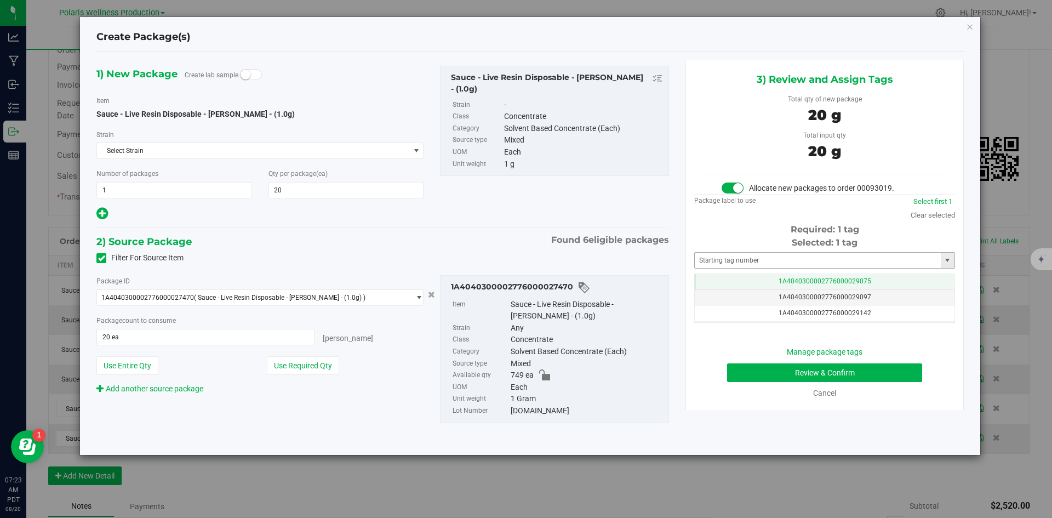
scroll to position [0, -1]
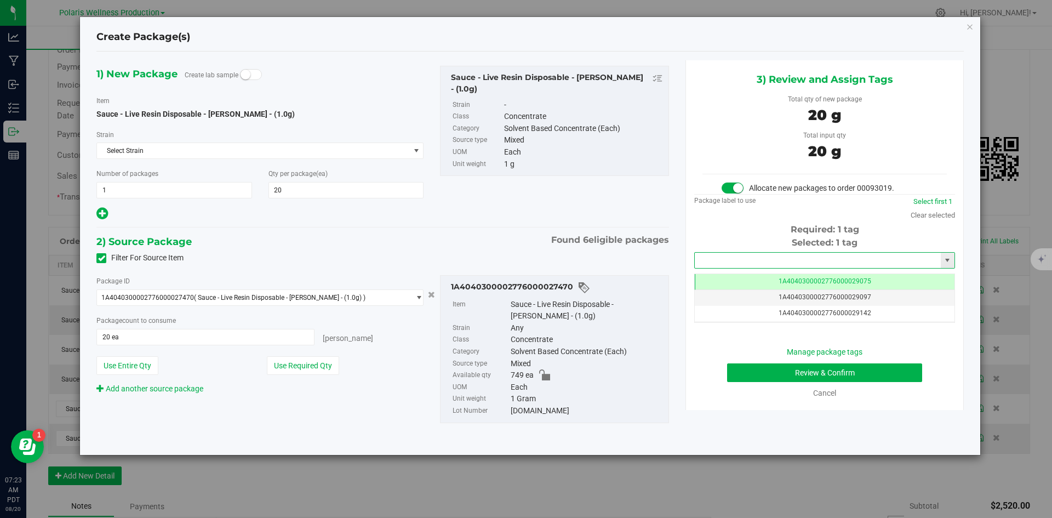
click at [562, 264] on input "text" at bounding box center [818, 260] width 246 height 15
click at [562, 277] on li "1A4040300002776000029190" at bounding box center [825, 279] width 260 height 16
type input "1A4040300002776000029190"
click at [562, 372] on button "Review & Confirm" at bounding box center [824, 372] width 195 height 19
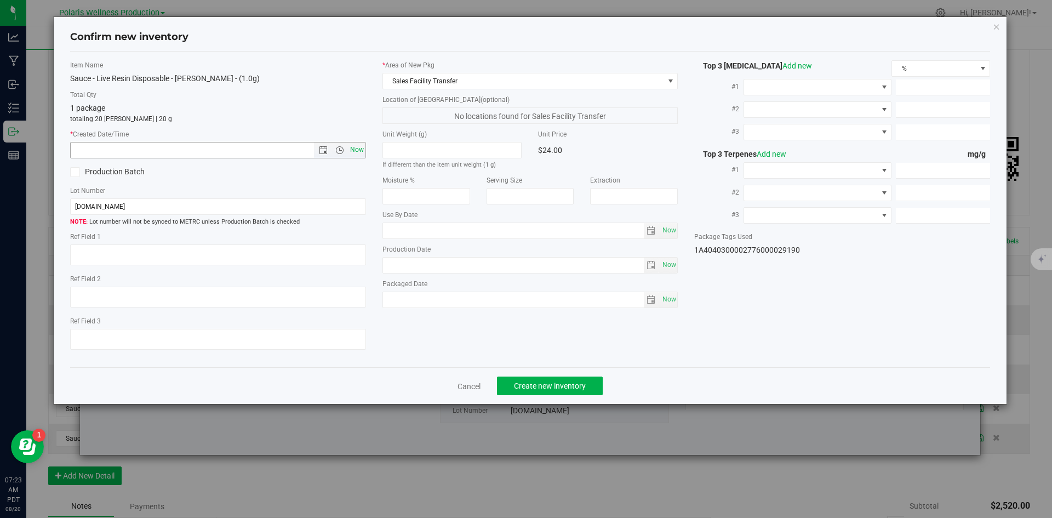
click at [356, 147] on span "Now" at bounding box center [356, 150] width 19 height 16
type input "[DATE] 7:23 AM"
click at [562, 383] on span "Create new inventory" at bounding box center [550, 385] width 72 height 9
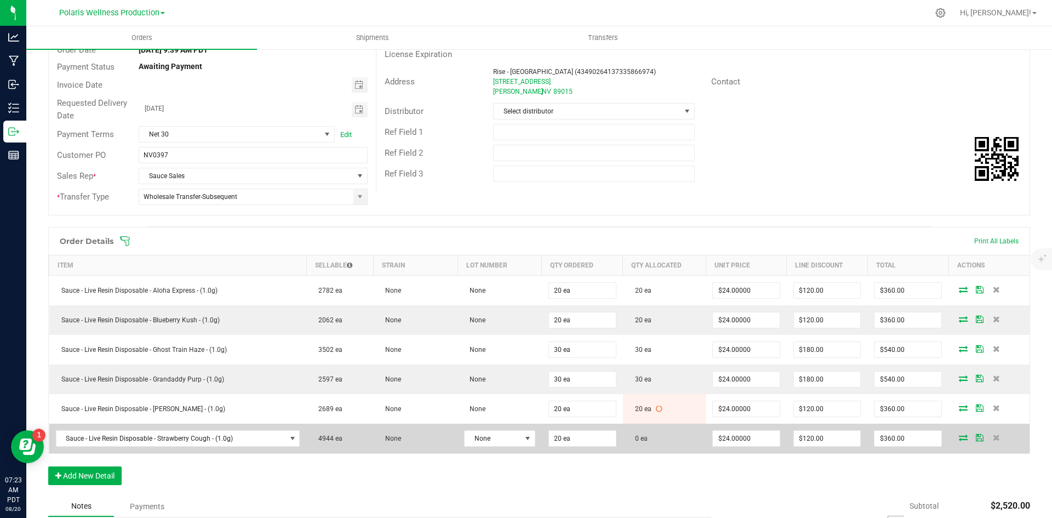
click at [562, 436] on icon at bounding box center [963, 437] width 9 height 7
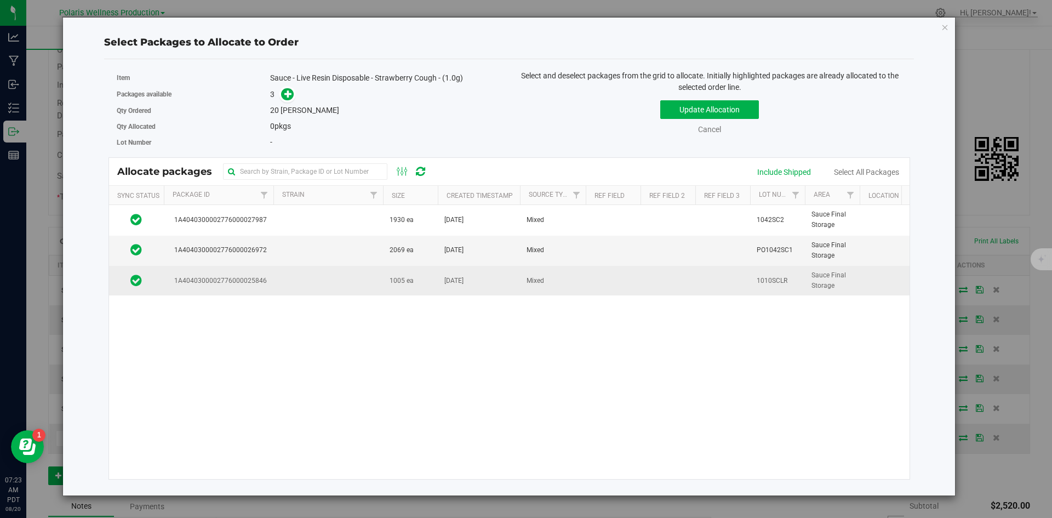
click at [273, 284] on td at bounding box center [328, 281] width 110 height 30
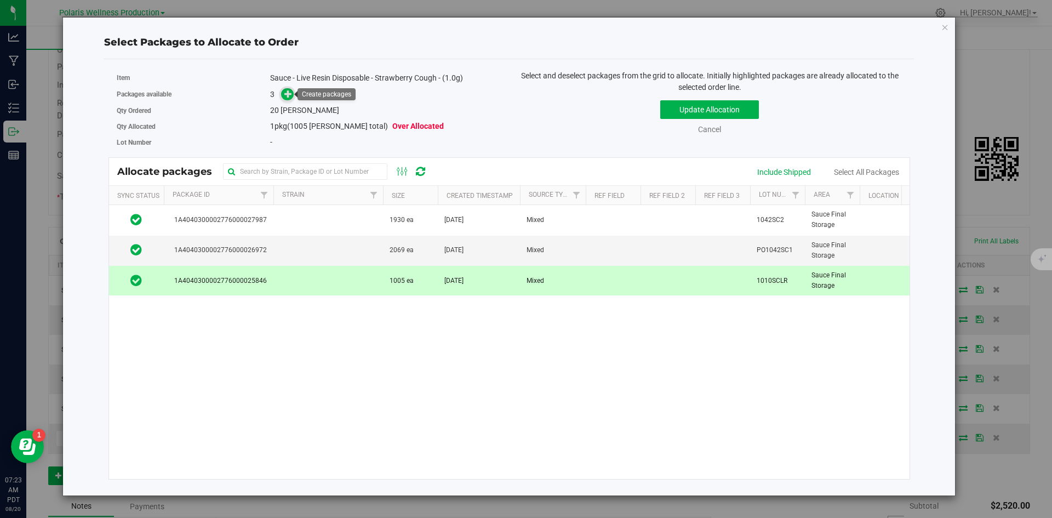
click at [288, 94] on icon at bounding box center [288, 94] width 8 height 8
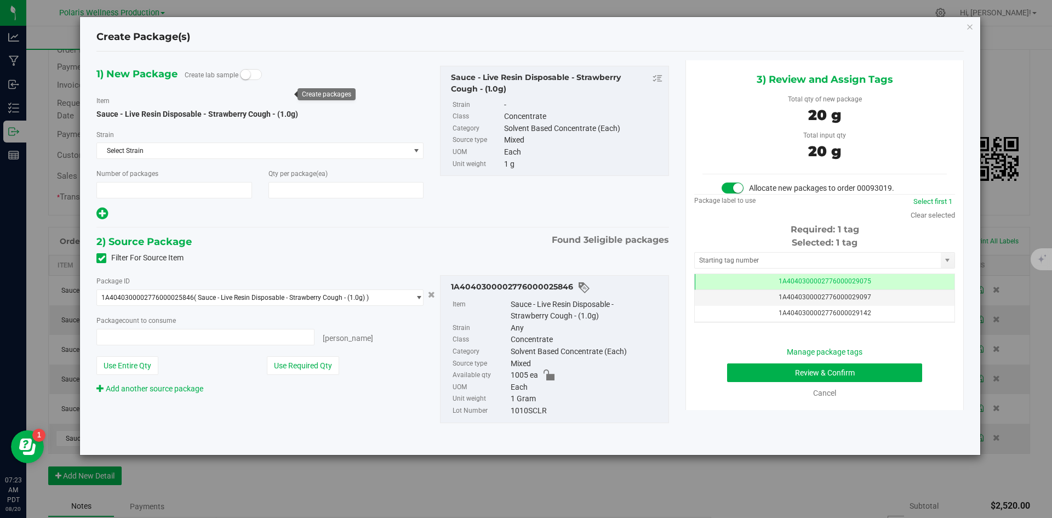
type input "1"
type input "20"
type input "20 ea"
click at [562, 256] on input "text" at bounding box center [818, 260] width 246 height 15
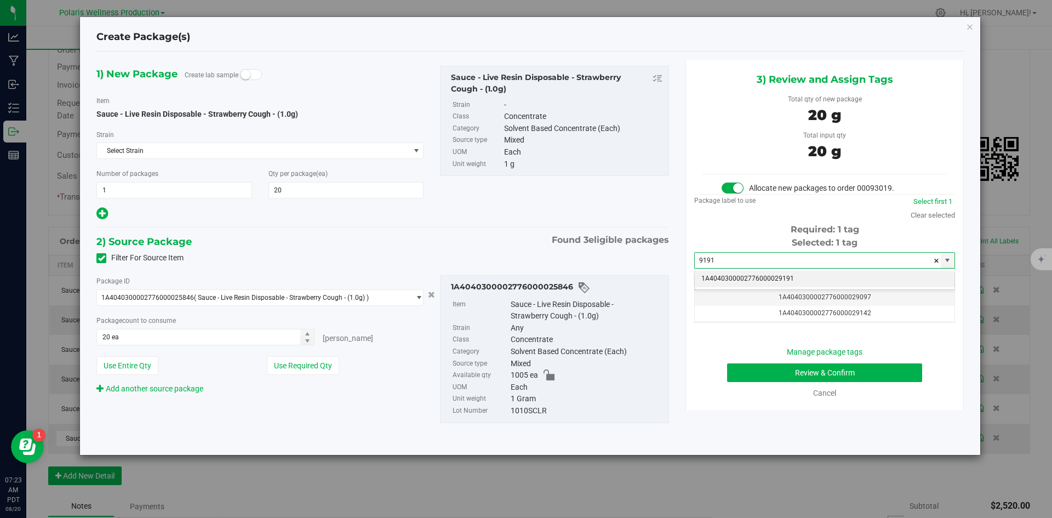
click at [562, 276] on li "1A4040300002776000029191" at bounding box center [825, 279] width 260 height 16
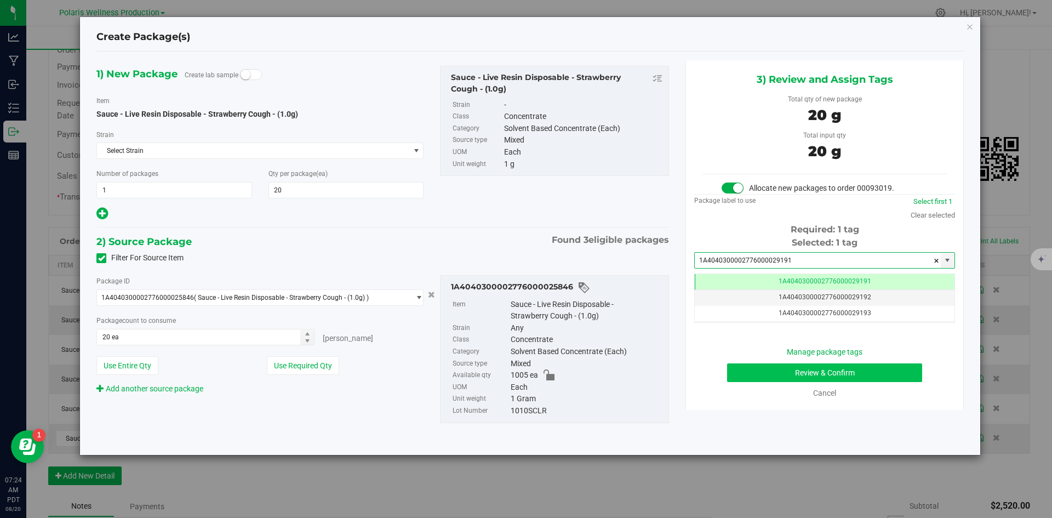
type input "1A4040300002776000029191"
click at [562, 367] on button "Review & Confirm" at bounding box center [824, 372] width 195 height 19
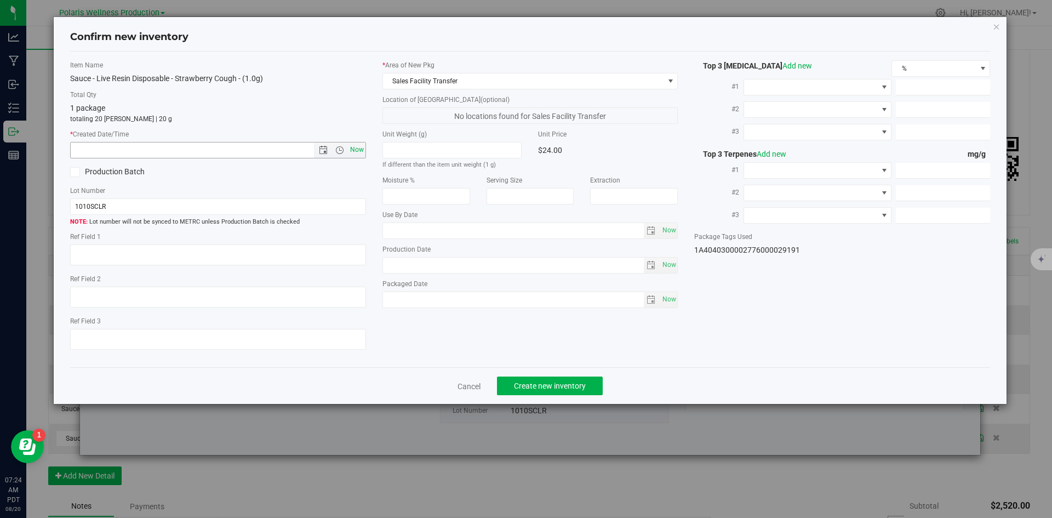
click at [361, 150] on span "Now" at bounding box center [356, 150] width 19 height 16
type input "[DATE] 7:24 AM"
click at [558, 385] on span "Create new inventory" at bounding box center [550, 385] width 72 height 9
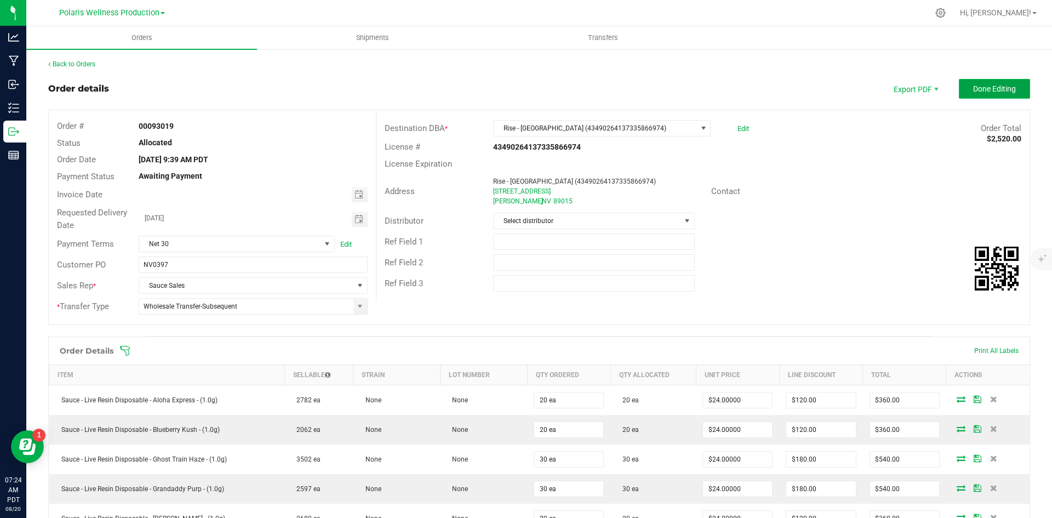
click at [562, 88] on span "Done Editing" at bounding box center [994, 88] width 43 height 9
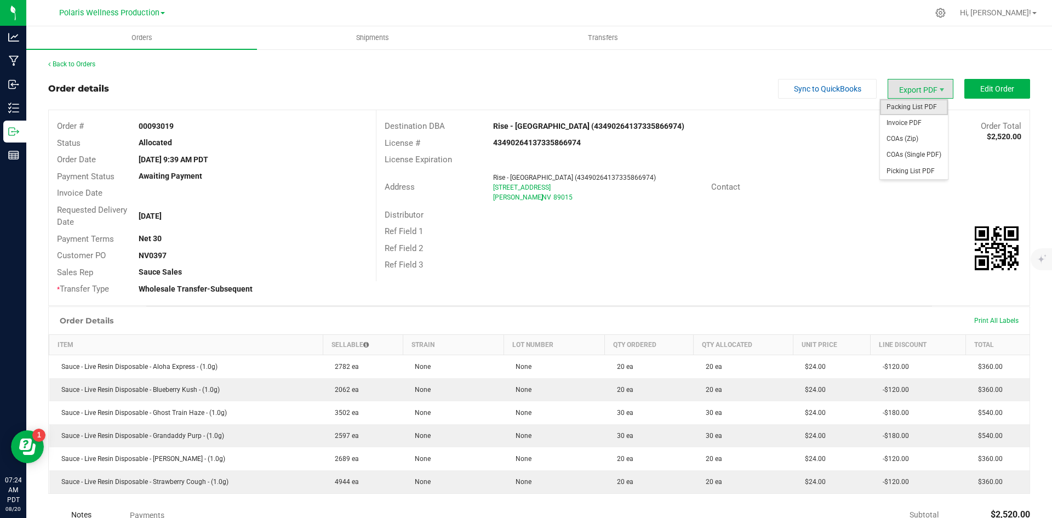
click at [562, 109] on span "Packing List PDF" at bounding box center [914, 107] width 68 height 16
